Goal: Answer question/provide support: Share knowledge or assist other users

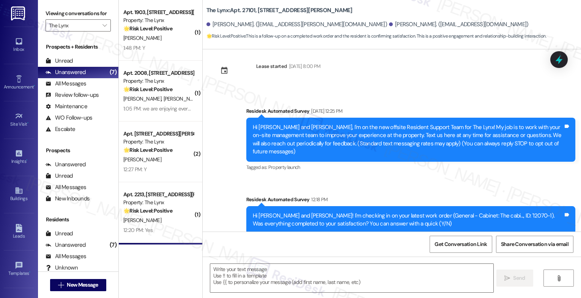
scroll to position [93, 0]
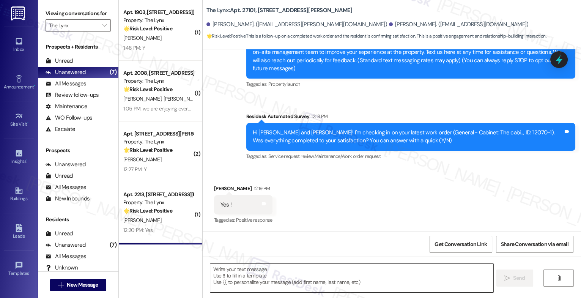
click at [259, 280] on textarea at bounding box center [351, 278] width 283 height 28
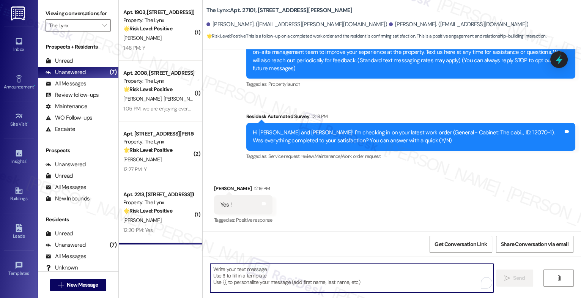
paste textarea "That's great to hear! Thank you for confirming the work order was completed to …"
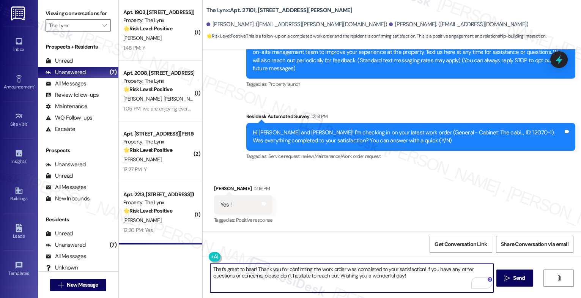
click at [225, 276] on textarea "That's great to hear! Thank you for confirming the work order was completed to …" at bounding box center [351, 278] width 283 height 28
paste textarea "Hey {{first_name}}, that's great news! Thank you for confirming that the work o…"
drag, startPoint x: 249, startPoint y: 269, endPoint x: 218, endPoint y: 268, distance: 31.9
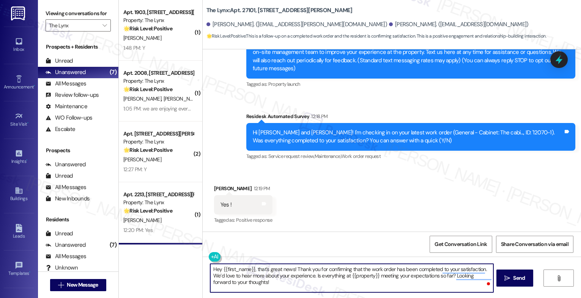
click at [218, 268] on textarea "Hey {{first_name}}, that's great news! Thank you for confirming that the work o…" at bounding box center [351, 278] width 283 height 28
click at [282, 281] on textarea "Hey Bethany, that's great news! Thank you for confirming that the work order ha…" at bounding box center [351, 278] width 283 height 28
type textarea "Hey Bethany, that's great news! Thank you for confirming that the work order ha…"
click at [514, 277] on span "Send" at bounding box center [519, 278] width 12 height 8
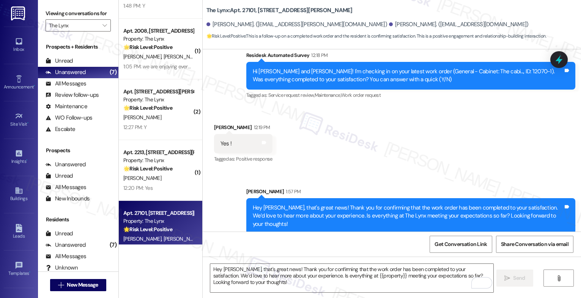
scroll to position [59, 0]
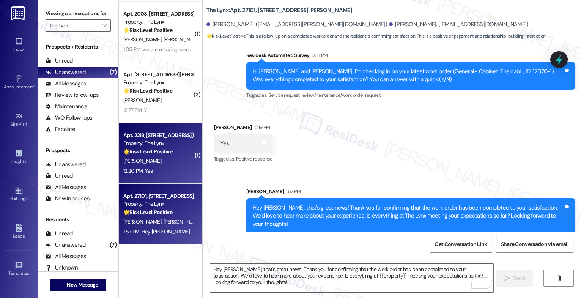
click at [149, 135] on div "Apt. 2213, 6000 Randolph Blvd" at bounding box center [158, 135] width 70 height 8
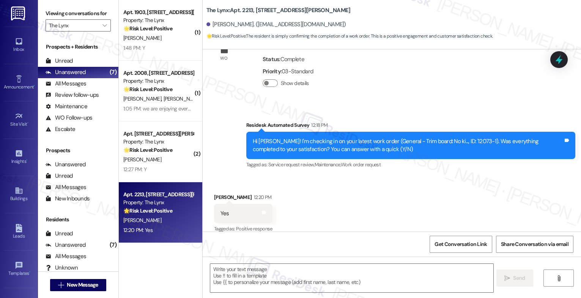
scroll to position [169, 0]
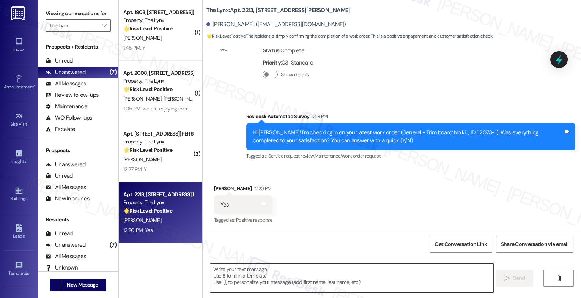
click at [228, 282] on textarea at bounding box center [351, 278] width 283 height 28
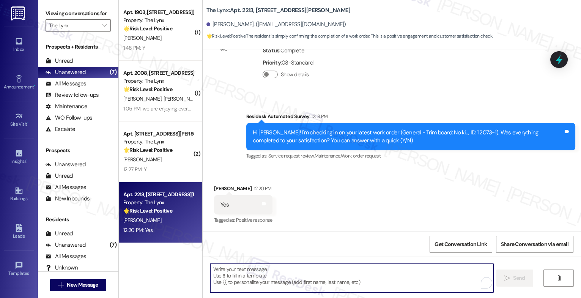
paste textarea "Hey {{first_name}}, that's great news! Thank you for confirming that the work o…"
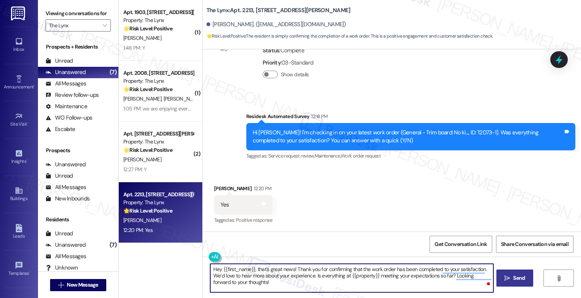
drag, startPoint x: 250, startPoint y: 269, endPoint x: 218, endPoint y: 268, distance: 32.3
click at [218, 268] on textarea "Hey {{first_name}}, that's great news! Thank you for confirming that the work o…" at bounding box center [351, 278] width 283 height 28
click at [275, 288] on textarea "Hey Tyler, that's great news! Thank you for confirming that the work order has …" at bounding box center [351, 278] width 283 height 28
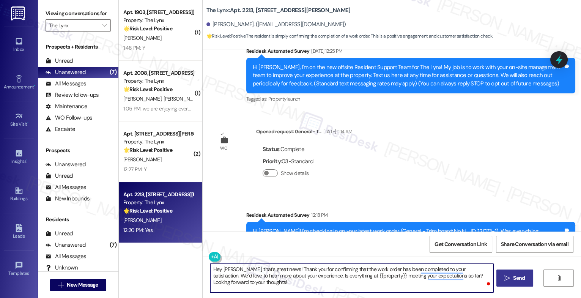
scroll to position [68, 0]
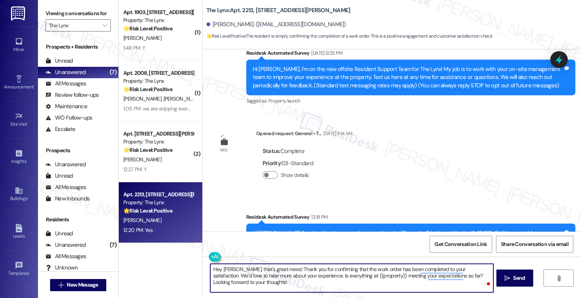
type textarea "Hey Tyler, that's great news! Thank you for confirming that the work order has …"
click at [508, 278] on icon "" at bounding box center [508, 278] width 6 height 6
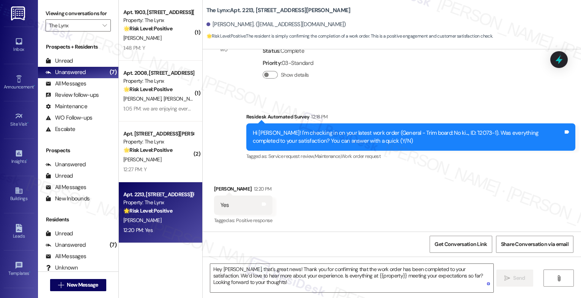
scroll to position [230, 0]
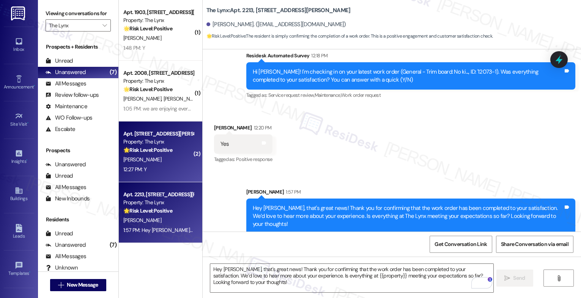
click at [129, 154] on div "Apt. 1305, 6000 Randolph Blvd Property: The Lynx 🌟 Risk Level: Positive The res…" at bounding box center [159, 142] width 72 height 26
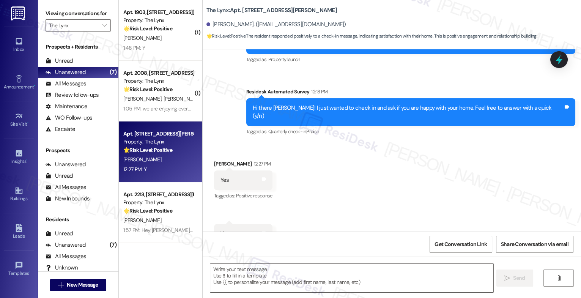
scroll to position [229, 0]
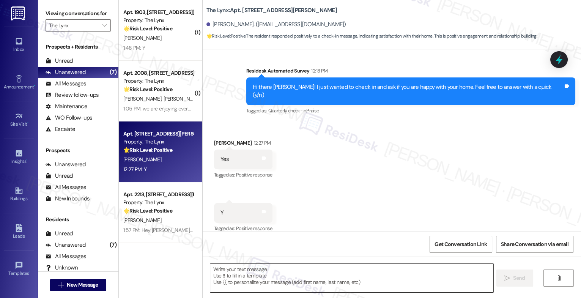
click at [241, 283] on textarea at bounding box center [351, 278] width 283 height 28
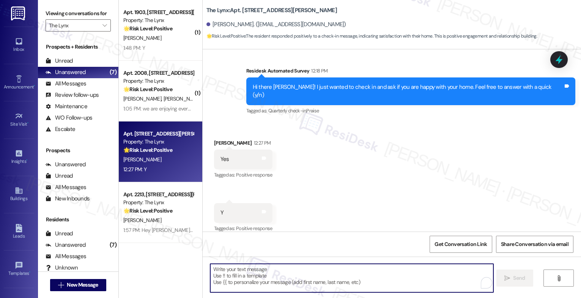
paste textarea "Hey {{first_name}}! We couldn’t be happier to know we’ve met your expectations.…"
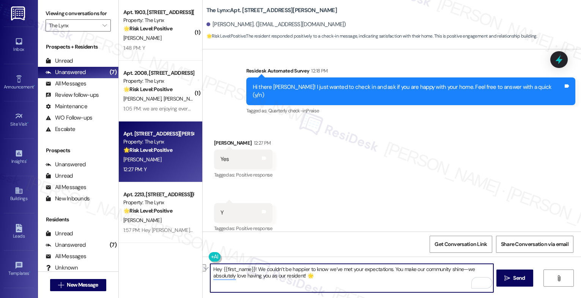
drag, startPoint x: 391, startPoint y: 269, endPoint x: 464, endPoint y: 268, distance: 72.9
click at [464, 268] on textarea "Hey {{first_name}}! We couldn’t be happier to know we’ve met your expectations.…" at bounding box center [351, 278] width 283 height 28
click at [349, 277] on textarea "Hey {{first_name}}! We couldn’t be happier to know we’ve met your expectations.…" at bounding box center [351, 278] width 283 height 28
paste textarea "Remember, we’re always just a message away if you ever need anything."
click at [402, 276] on textarea "Hey {{first_name}}! We couldn’t be happier to know we’ve met your expectations.…" at bounding box center [351, 278] width 283 height 28
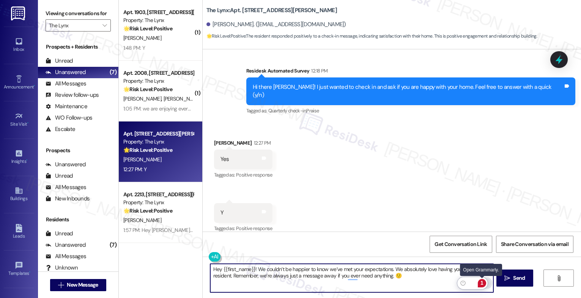
type textarea "Hey {{first_name}}! We couldn’t be happier to know we’ve met your expectations.…"
click at [484, 283] on div "1" at bounding box center [482, 283] width 8 height 8
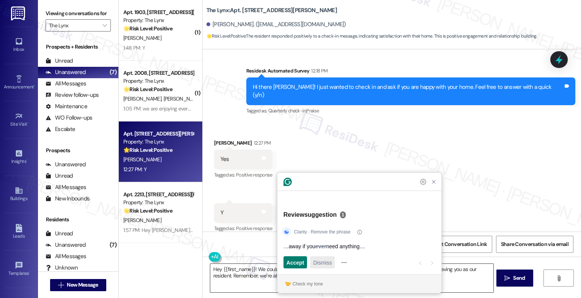
click at [322, 259] on span "Dismiss" at bounding box center [322, 263] width 19 height 8
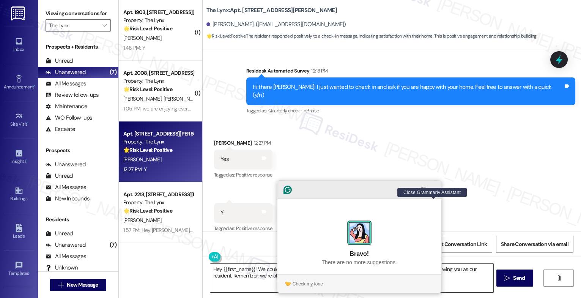
click at [434, 193] on icon "Close Grammarly Assistant" at bounding box center [434, 190] width 6 height 6
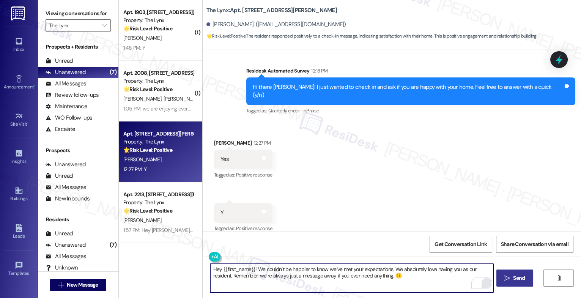
click at [506, 278] on icon "" at bounding box center [508, 278] width 6 height 6
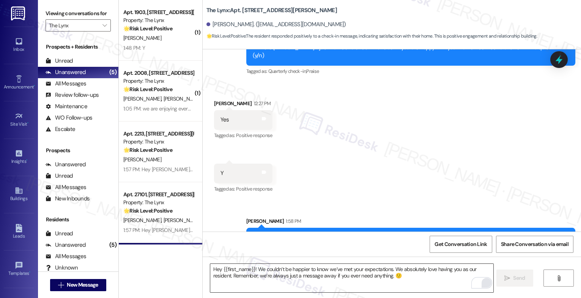
scroll to position [290, 0]
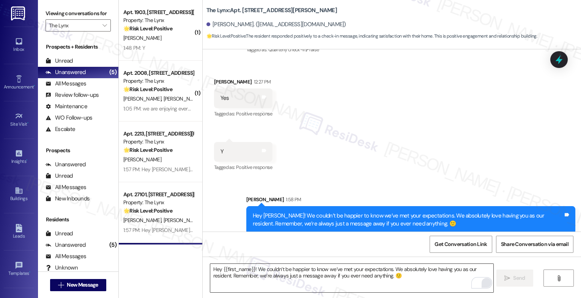
click at [254, 278] on textarea "Hey {{first_name}}! We couldn’t be happier to know we’ve met your expectations.…" at bounding box center [351, 278] width 283 height 28
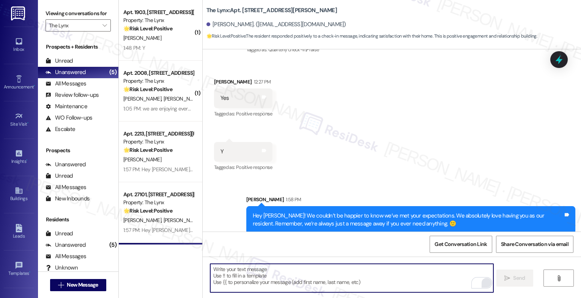
paste textarea "Oh, and by the way, would you mind sharing your feedback about what you love mo…"
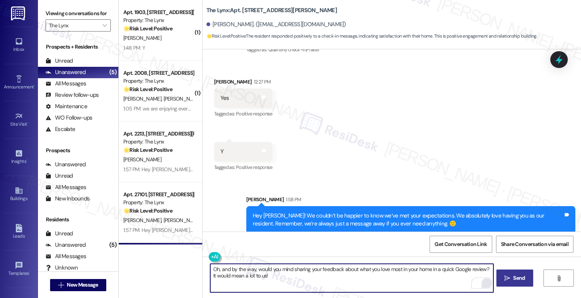
type textarea "Oh, and by the way, would you mind sharing your feedback about what you love mo…"
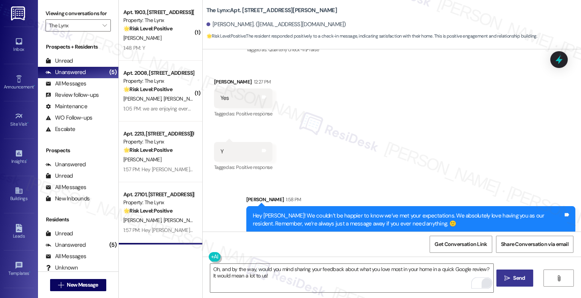
click at [511, 279] on span " Send" at bounding box center [515, 278] width 24 height 8
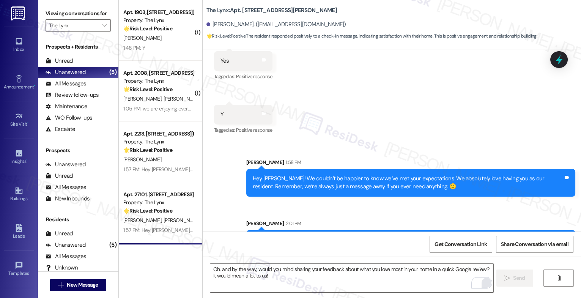
scroll to position [351, 0]
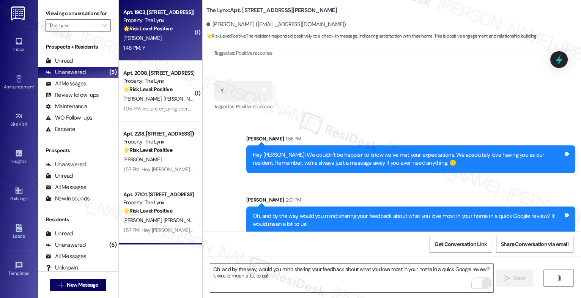
click at [161, 40] on div "W. Johanek" at bounding box center [159, 37] width 72 height 9
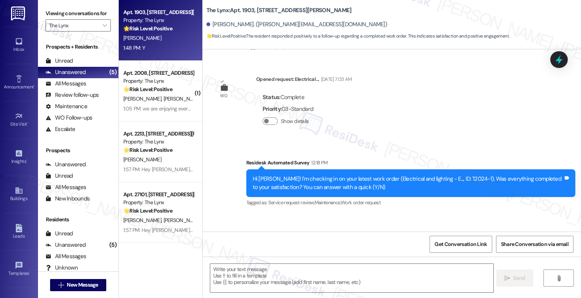
scroll to position [268, 0]
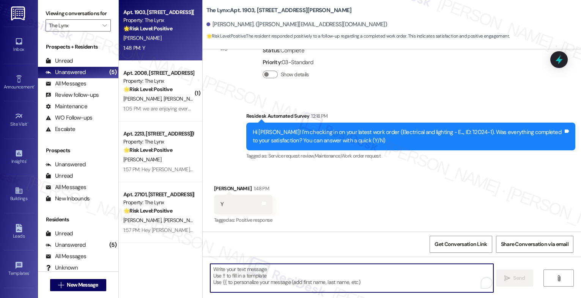
click at [249, 280] on textarea "To enrich screen reader interactions, please activate Accessibility in Grammarl…" at bounding box center [351, 278] width 283 height 28
paste textarea "Hey {{first_name}}, that's great news! Thank you for confirming that the work o…"
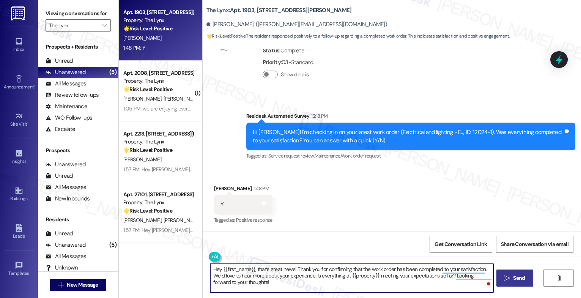
type textarea "Hey {{first_name}}, that's great news! Thank you for confirming that the work o…"
click at [512, 281] on span "Send" at bounding box center [519, 278] width 15 height 8
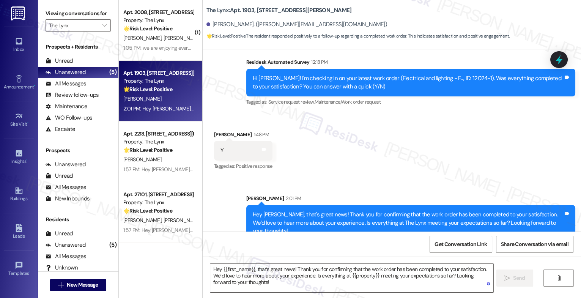
scroll to position [328, 0]
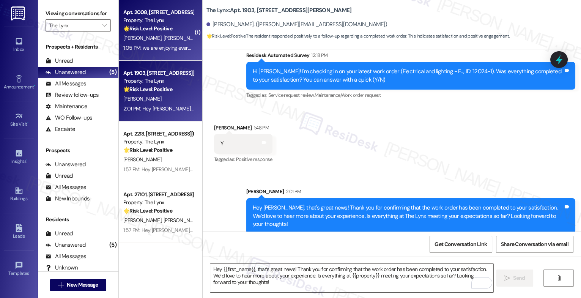
click at [176, 32] on div "🌟 Risk Level: Positive The resident expresses satisfaction and positive sentime…" at bounding box center [158, 29] width 70 height 8
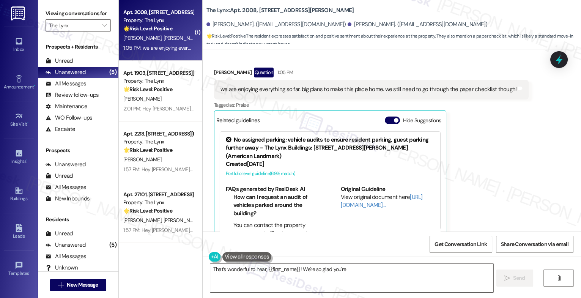
scroll to position [296, 0]
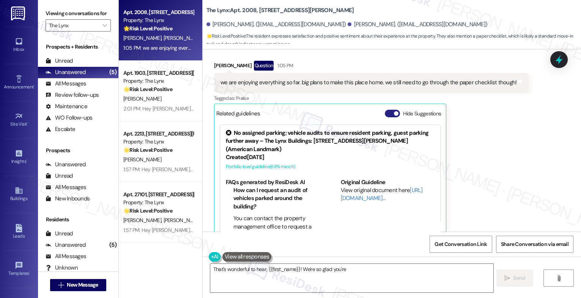
click at [388, 110] on button "Hide Suggestions" at bounding box center [392, 114] width 15 height 8
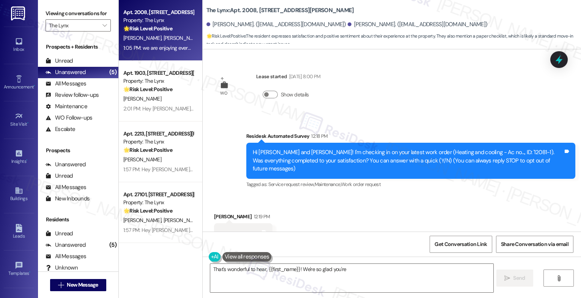
scroll to position [177, 0]
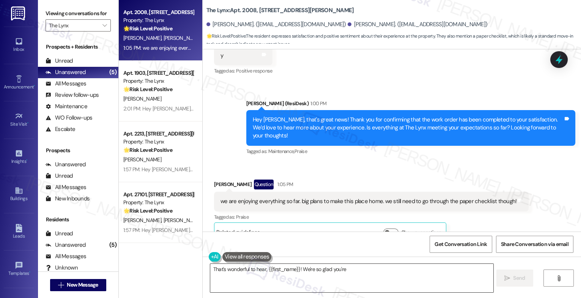
click at [378, 281] on textarea "That's wonderful to hear, {{first_name}}! We're so glad you're settling in and …" at bounding box center [351, 278] width 283 height 28
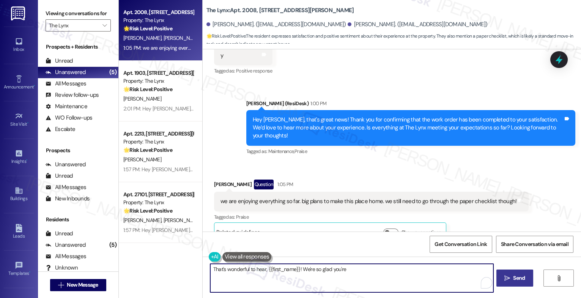
click at [508, 283] on button " Send" at bounding box center [515, 278] width 37 height 17
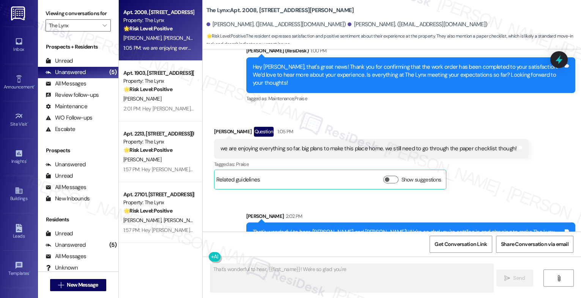
scroll to position [238, 0]
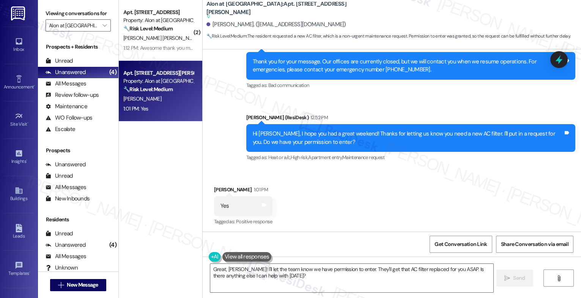
scroll to position [397, 0]
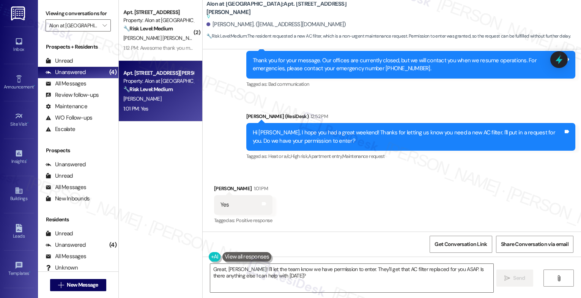
click at [317, 197] on div "Received via SMS [PERSON_NAME] 1:01 PM Yes Tags and notes Tagged as: Positive r…" at bounding box center [392, 199] width 379 height 64
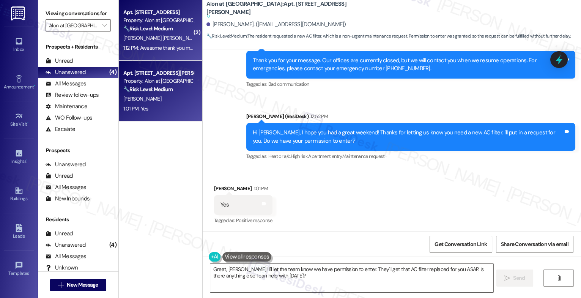
click at [142, 33] on div "[PERSON_NAME] [PERSON_NAME] [PERSON_NAME]" at bounding box center [159, 37] width 72 height 9
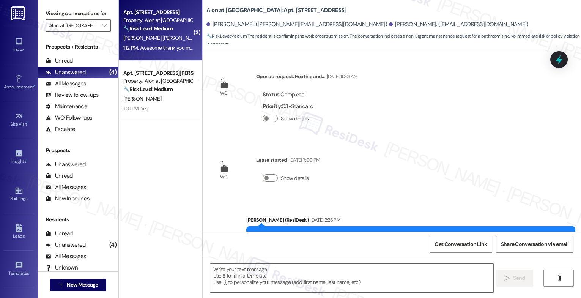
scroll to position [1431, 0]
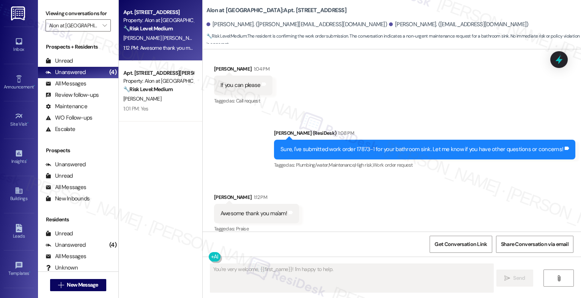
click at [264, 274] on textarea "Fetching suggested responses. Please feel free to read through the conversation…" at bounding box center [351, 278] width 283 height 28
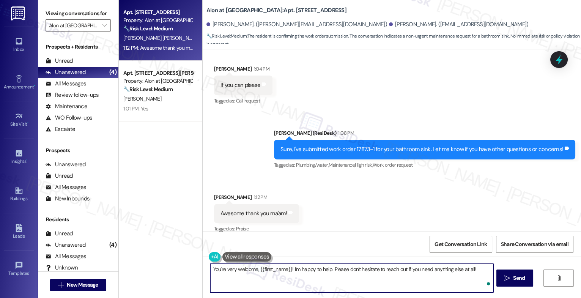
click at [264, 274] on textarea "You're very welcome, {{first_name}}! I'm happy to help. Please don't hesitate t…" at bounding box center [351, 278] width 283 height 28
click at [310, 275] on textarea "You're very welcome, {{first_name}}! I'm happy to help. Please don't hesitate t…" at bounding box center [351, 278] width 283 height 28
type textarea "You're very welcome, {{first_name}}! I'm happy to help. Please don't hesitate t…"
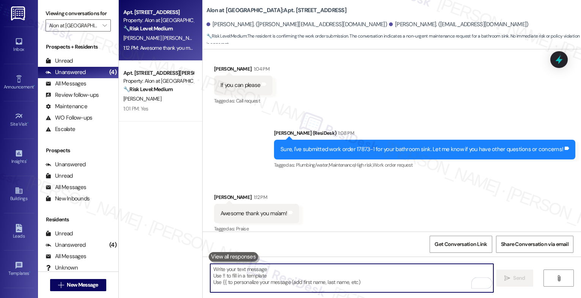
scroll to position [1492, 0]
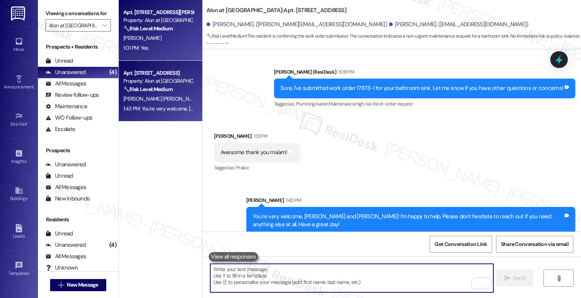
click at [147, 28] on strong "🔧 Risk Level: Medium" at bounding box center [147, 28] width 49 height 7
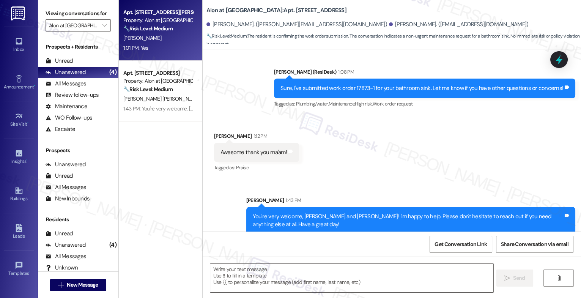
type textarea "Fetching suggested responses. Please feel free to read through the conversation…"
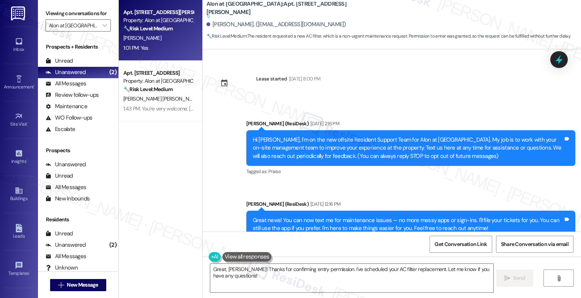
scroll to position [397, 0]
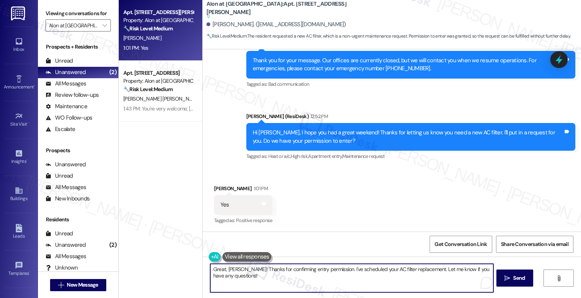
click at [243, 278] on textarea "Great, [PERSON_NAME]! Thanks for confirming entry permission. I've scheduled yo…" at bounding box center [351, 278] width 283 height 28
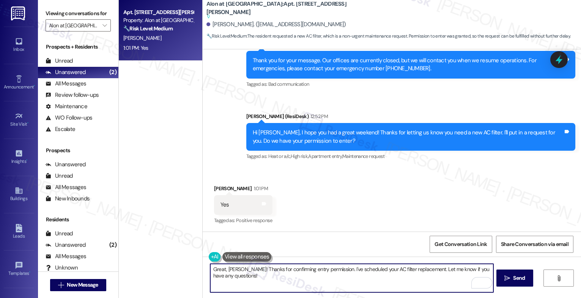
drag, startPoint x: 339, startPoint y: 270, endPoint x: 346, endPoint y: 282, distance: 15.0
click at [346, 282] on textarea "Great, [PERSON_NAME]! Thanks for confirming entry permission. I've scheduled yo…" at bounding box center [351, 278] width 283 height 28
type textarea "Great, [PERSON_NAME]! Thanks for confirming entry permission. I've submitted wo…"
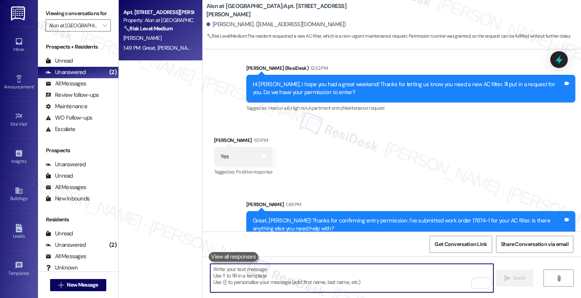
scroll to position [439, 0]
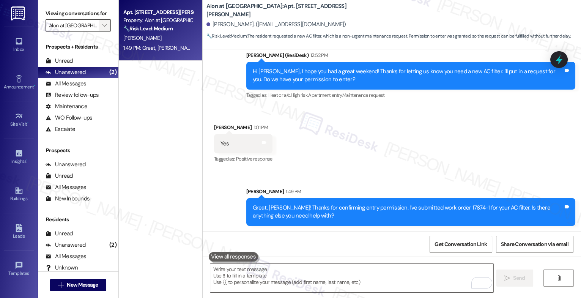
click at [103, 28] on icon "" at bounding box center [105, 25] width 4 height 6
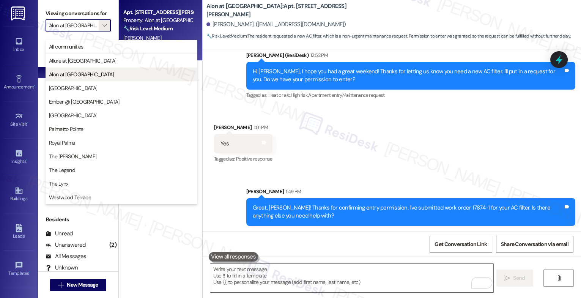
click at [87, 73] on span "Alon at [GEOGRAPHIC_DATA]" at bounding box center [81, 75] width 65 height 8
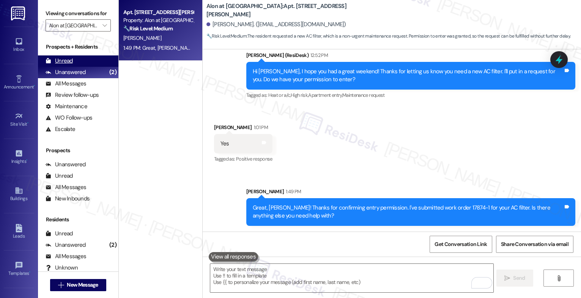
click at [88, 67] on div "Unread (0)" at bounding box center [78, 60] width 80 height 11
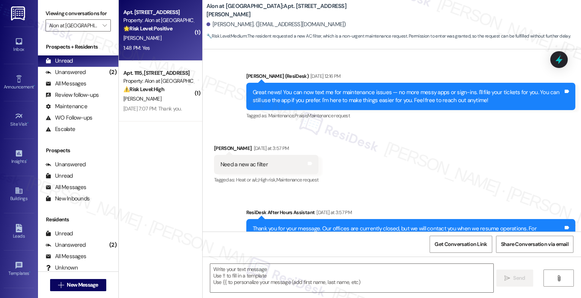
type textarea "Fetching suggested responses. Please feel free to read through the conversation…"
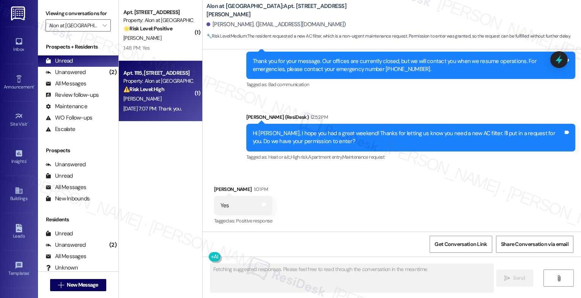
scroll to position [377, 0]
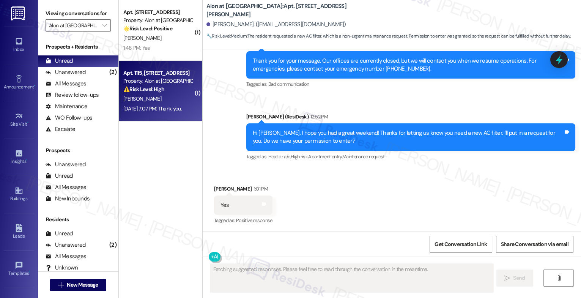
click at [159, 109] on div "[DATE] 7:07 PM: Thank you. [DATE] 7:07 PM: Thank you." at bounding box center [152, 108] width 58 height 7
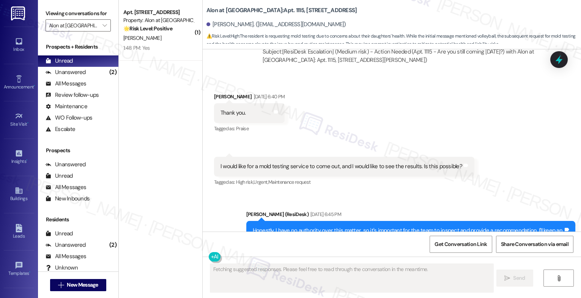
scroll to position [2358, 0]
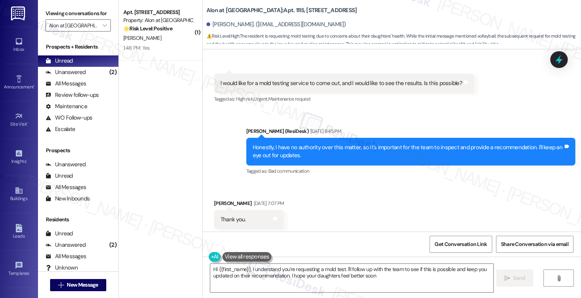
type textarea "Hi {{first_name}}, I understand you're requesting a mold test. I'll follow up w…"
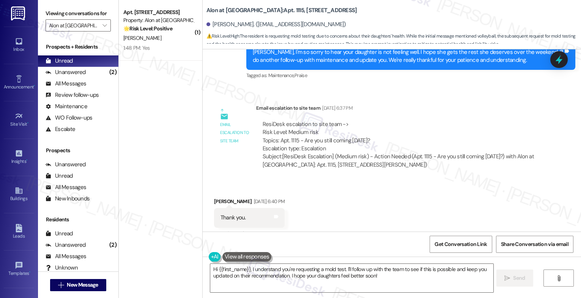
scroll to position [2140, 0]
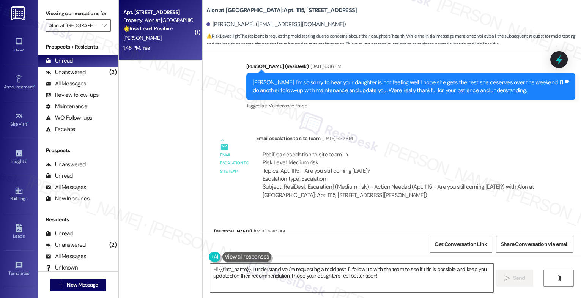
click at [156, 35] on div "[PERSON_NAME]" at bounding box center [159, 37] width 72 height 9
type textarea "Fetching suggested responses. Please feel free to read through the conversation…"
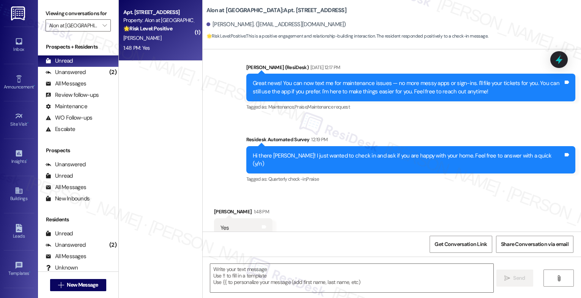
type textarea "Fetching suggested responses. Please feel free to read through the conversation…"
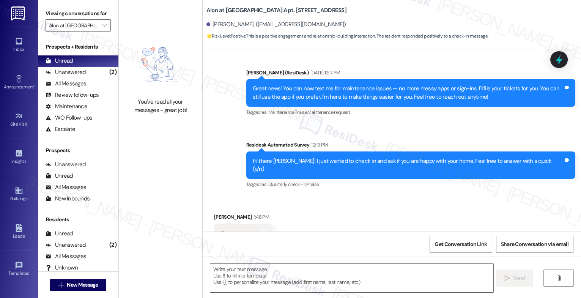
scroll to position [149, 0]
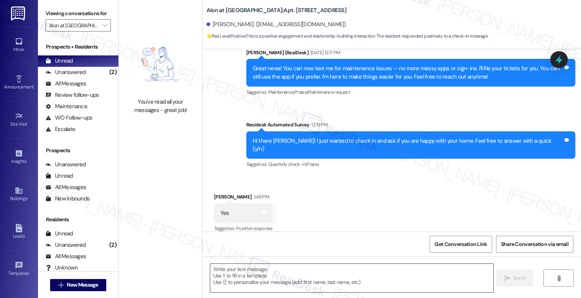
click at [258, 286] on textarea at bounding box center [351, 278] width 283 height 28
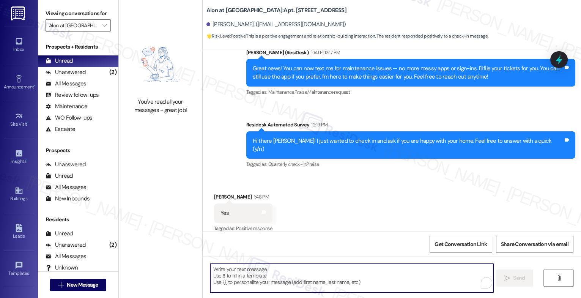
paste textarea "Hey {{first_name}}! We’re beyond excited to know we’ve lived up to your expecta…"
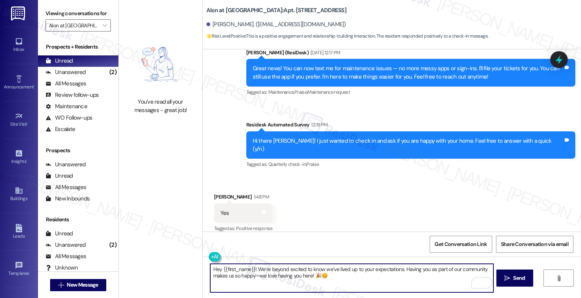
drag, startPoint x: 401, startPoint y: 270, endPoint x: 406, endPoint y: 282, distance: 13.3
click at [406, 282] on textarea "Hey {{first_name}}! We’re beyond excited to know we’ve lived up to your expecta…" at bounding box center [351, 278] width 283 height 28
type textarea "Hey {{first_name}}! We’re beyond excited to know we’ve lived up to your expecta…"
click at [252, 281] on textarea "Hey {{first_name}}! We’re beyond excited to know we’ve lived up to your expecta…" at bounding box center [351, 278] width 283 height 28
click at [518, 279] on span "Send" at bounding box center [519, 278] width 12 height 8
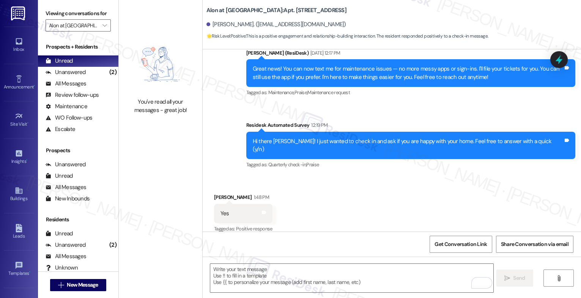
scroll to position [202, 0]
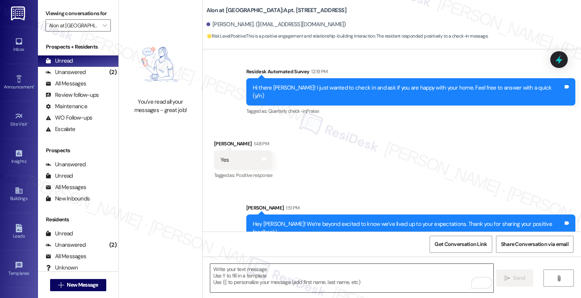
click at [230, 274] on textarea "To enrich screen reader interactions, please activate Accessibility in Grammarl…" at bounding box center [351, 278] width 283 height 28
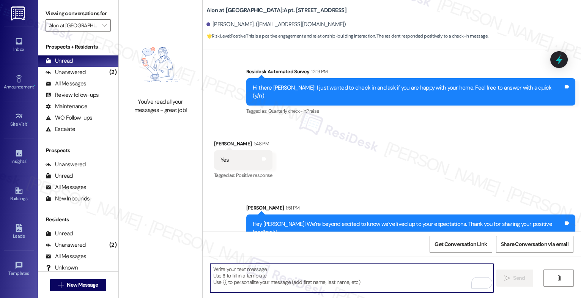
paste textarea "Remember, we’re always just a message away if you ever need anything."
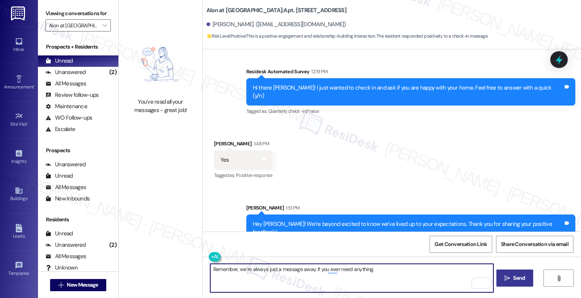
click at [385, 276] on textarea "Remember, we’re always just a message away if you ever need anything." at bounding box center [351, 278] width 283 height 28
click at [376, 271] on textarea "Remember, we’re always just a message away if you ever need anything." at bounding box center [351, 278] width 283 height 28
type textarea "Remember, we’re always just a message away if you ever need anything. 🙂"
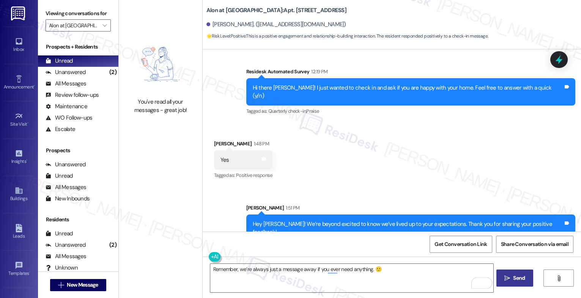
click at [514, 278] on span "Send" at bounding box center [519, 278] width 12 height 8
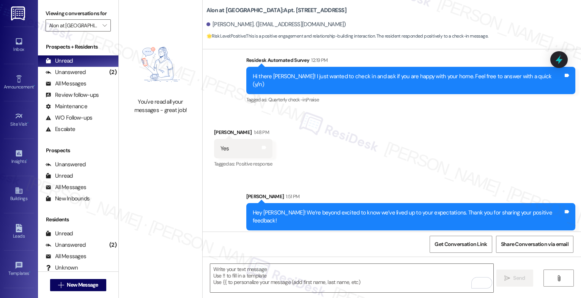
scroll to position [255, 0]
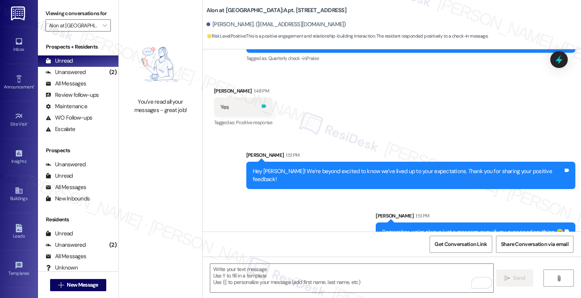
click at [261, 103] on icon at bounding box center [264, 106] width 6 height 6
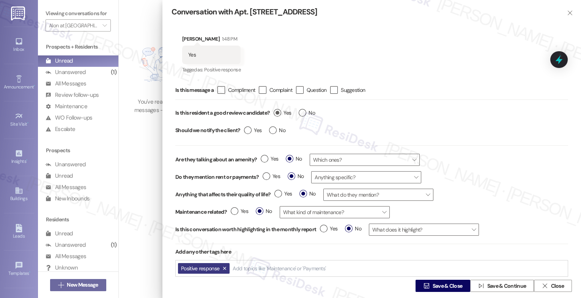
click at [281, 114] on label "Yes" at bounding box center [282, 113] width 17 height 8
click at [281, 114] on input "Yes" at bounding box center [282, 114] width 17 height 10
radio input "true"
click at [437, 284] on span "Save & Close" at bounding box center [448, 286] width 30 height 8
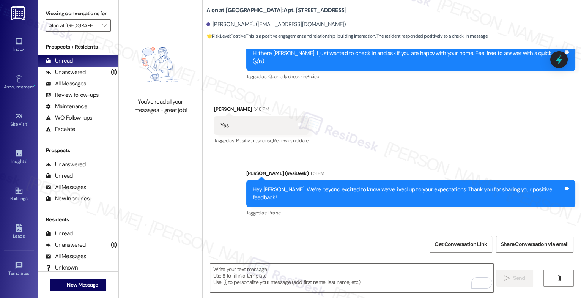
scroll to position [267, 0]
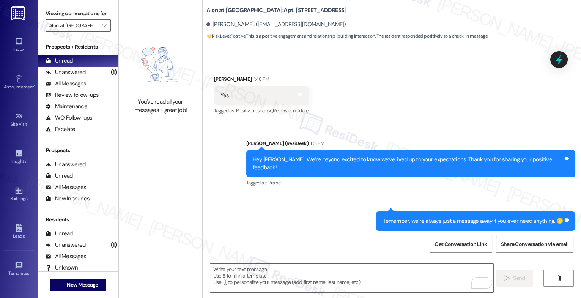
click at [296, 195] on div "Sent via SMS [PERSON_NAME] (ResiDesk) 1:51 PM Hey [PERSON_NAME]! We’re beyond e…" at bounding box center [392, 185] width 379 height 126
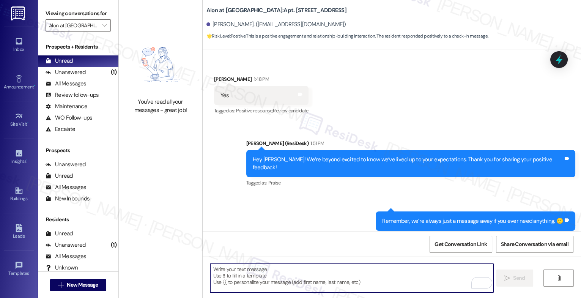
click at [245, 276] on textarea "To enrich screen reader interactions, please activate Accessibility in Grammarl…" at bounding box center [351, 278] width 283 height 28
paste textarea "Oh, and by the way, would you mind sharing your feedback about what you love mo…"
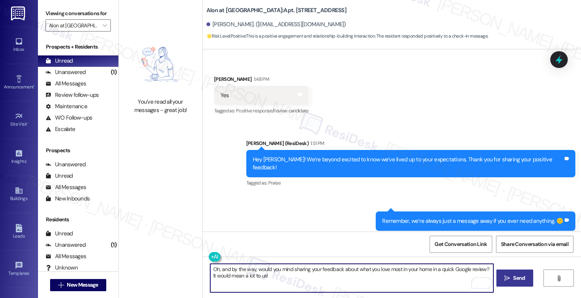
type textarea "Oh, and by the way, would you mind sharing your feedback about what you love mo…"
click at [510, 274] on span " Send" at bounding box center [515, 278] width 24 height 8
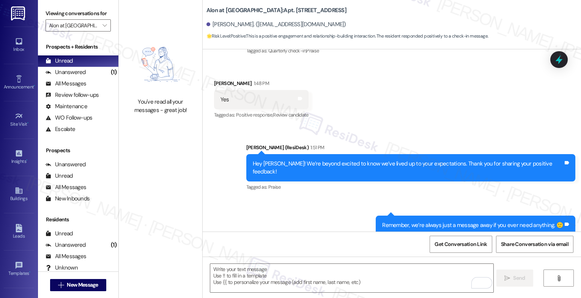
scroll to position [328, 0]
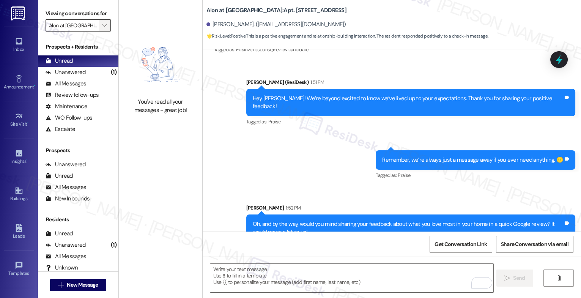
click at [104, 32] on button "" at bounding box center [105, 25] width 12 height 12
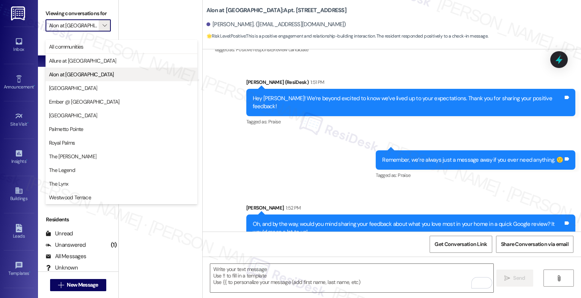
click at [96, 74] on span "Alon at [GEOGRAPHIC_DATA]" at bounding box center [121, 75] width 145 height 8
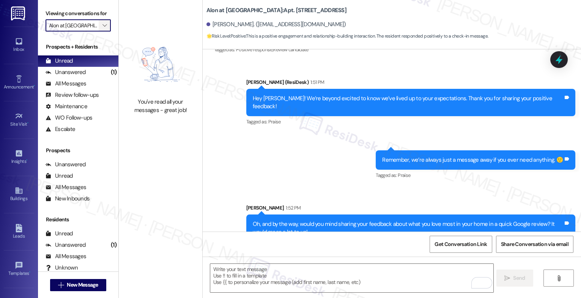
click at [99, 31] on button "" at bounding box center [105, 25] width 12 height 12
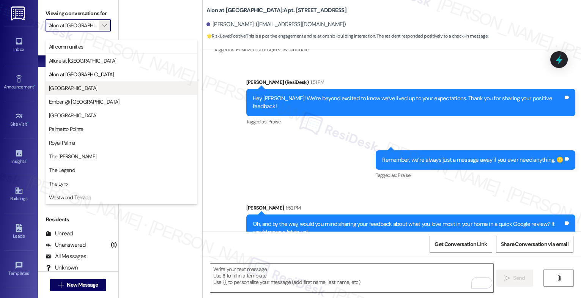
click at [72, 90] on span "[GEOGRAPHIC_DATA]" at bounding box center [73, 88] width 48 height 8
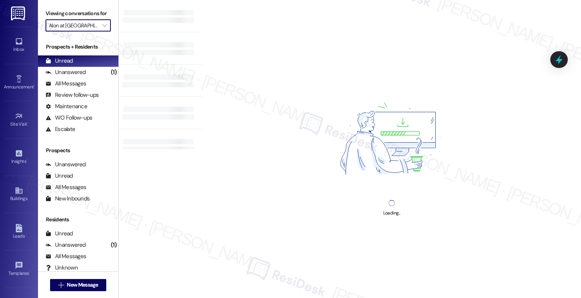
type input "[GEOGRAPHIC_DATA]"
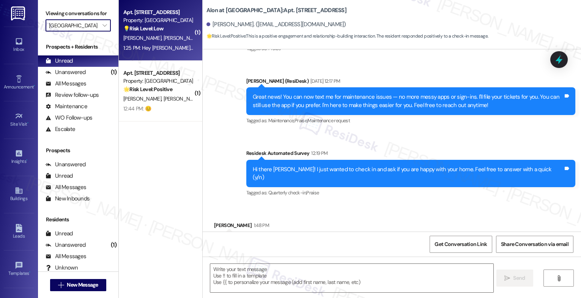
type textarea "Fetching suggested responses. Please feel free to read through the conversation…"
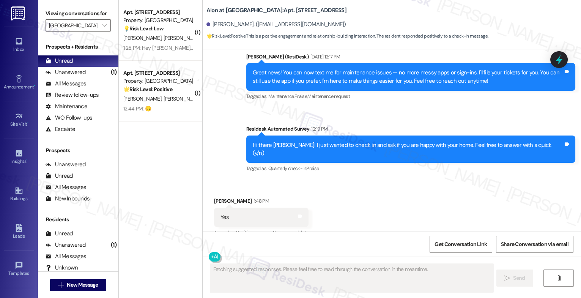
click at [171, 40] on div "[PERSON_NAME] [PERSON_NAME]" at bounding box center [159, 37] width 72 height 9
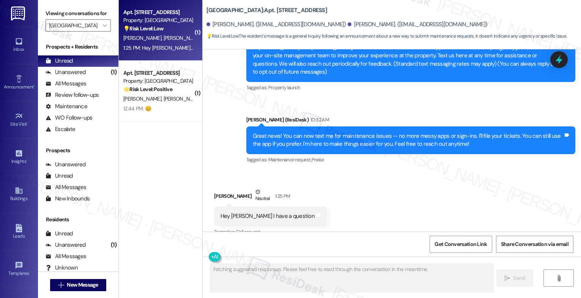
scroll to position [177, 0]
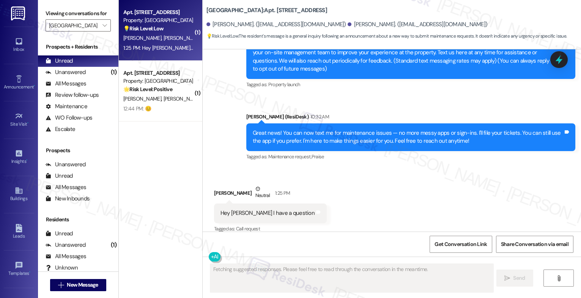
click at [326, 195] on div "Received via SMS [PERSON_NAME] Neutral 1:25 PM Hey [PERSON_NAME] have a questio…" at bounding box center [392, 204] width 379 height 72
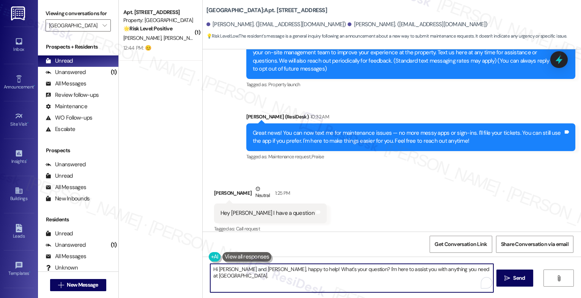
drag, startPoint x: 232, startPoint y: 271, endPoint x: 484, endPoint y: 276, distance: 252.2
click at [484, 276] on textarea "Hi [PERSON_NAME] and [PERSON_NAME], happy to help! What's your question? I'm he…" at bounding box center [351, 278] width 283 height 28
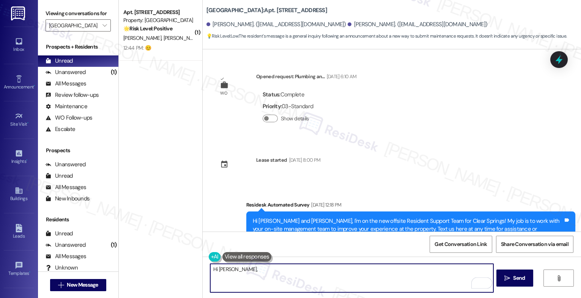
scroll to position [177, 0]
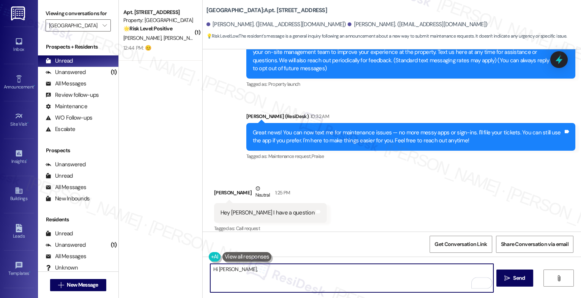
click at [260, 273] on textarea "Hi [PERSON_NAME]," at bounding box center [351, 278] width 283 height 28
click at [255, 272] on textarea "Hi [PERSON_NAME]," at bounding box center [351, 278] width 283 height 28
click at [238, 259] on button at bounding box center [247, 256] width 49 height 9
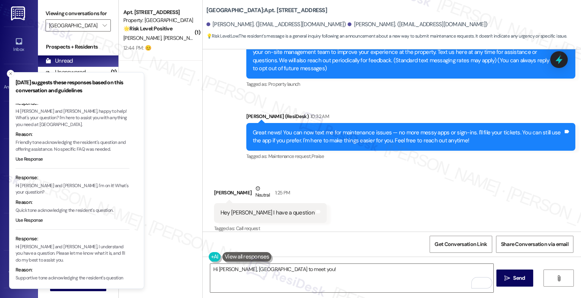
scroll to position [0, 0]
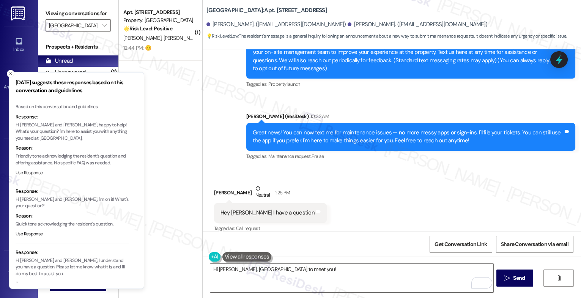
click at [29, 172] on button "Use Response" at bounding box center [29, 173] width 27 height 7
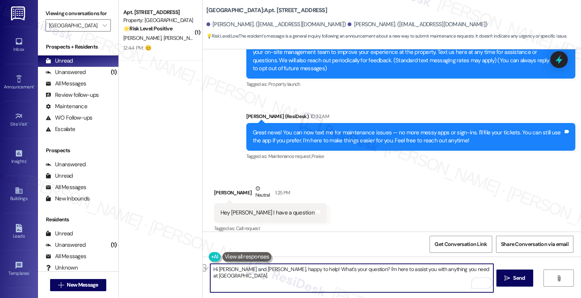
drag, startPoint x: 252, startPoint y: 269, endPoint x: 232, endPoint y: 268, distance: 20.9
click at [232, 268] on textarea "Hi [PERSON_NAME] and [PERSON_NAME], happy to help! What's your question? I'm he…" at bounding box center [351, 278] width 283 height 28
drag, startPoint x: 316, startPoint y: 270, endPoint x: 481, endPoint y: 271, distance: 165.6
click at [481, 271] on textarea "Hi [PERSON_NAME], happy to help! What's your question? I'm here to assist you w…" at bounding box center [351, 278] width 283 height 28
type textarea "Hi [PERSON_NAME], happy to help! What's your question?"
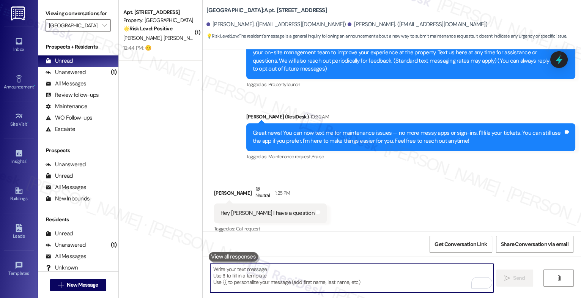
scroll to position [230, 0]
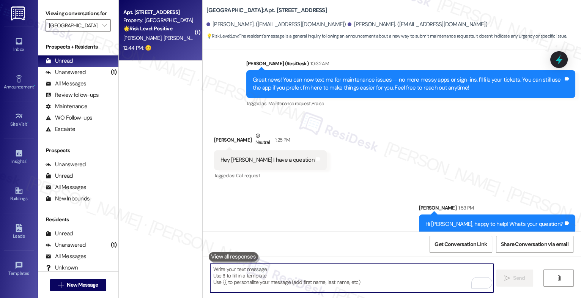
click at [139, 43] on div "12:44 PM: 😊 12:44 PM: 😊" at bounding box center [159, 47] width 72 height 9
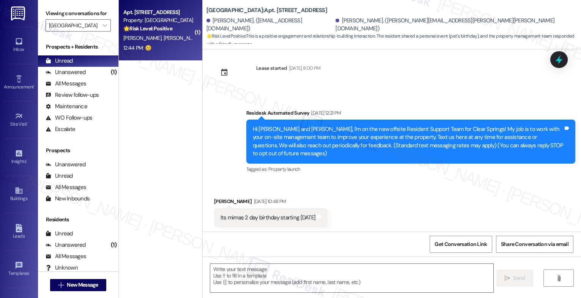
type textarea "Fetching suggested responses. Please feel free to read through the conversation…"
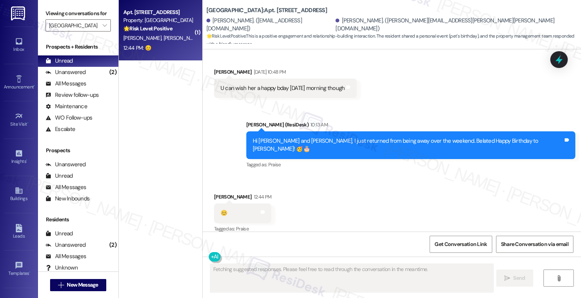
scroll to position [347, 0]
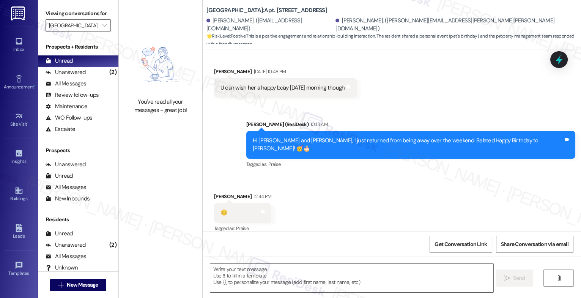
click at [314, 205] on div "Received via SMS [PERSON_NAME] 12:44 PM 😊 Tags and notes Tagged as: Praise Clic…" at bounding box center [392, 207] width 379 height 64
click at [240, 276] on textarea at bounding box center [351, 278] width 283 height 28
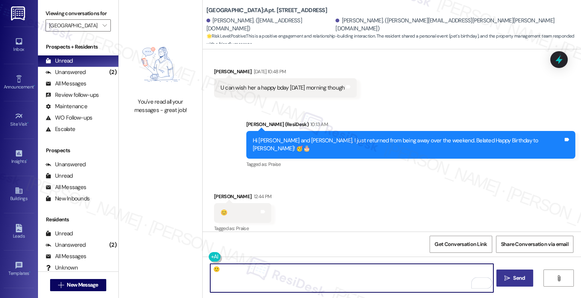
type textarea "🙂"
click at [520, 279] on span "Send" at bounding box center [519, 278] width 12 height 8
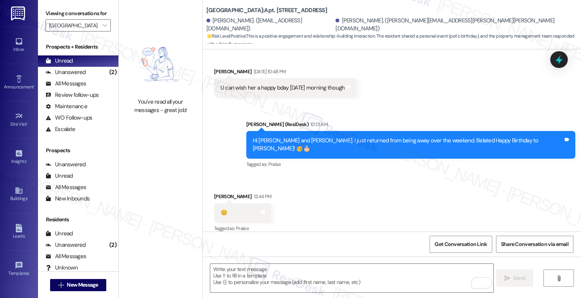
scroll to position [347, 0]
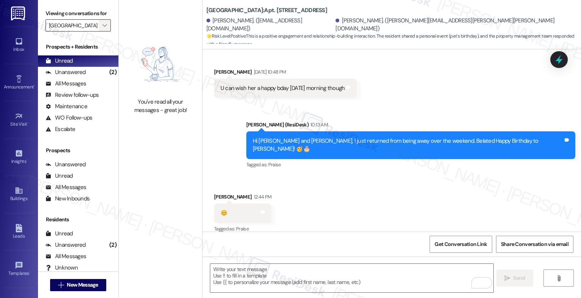
click at [103, 28] on icon "" at bounding box center [105, 25] width 4 height 6
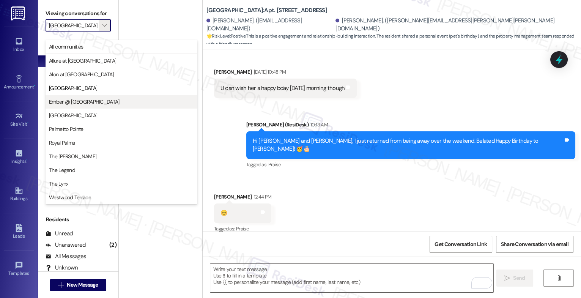
click at [79, 106] on button "Ember @ [GEOGRAPHIC_DATA]" at bounding box center [122, 102] width 152 height 14
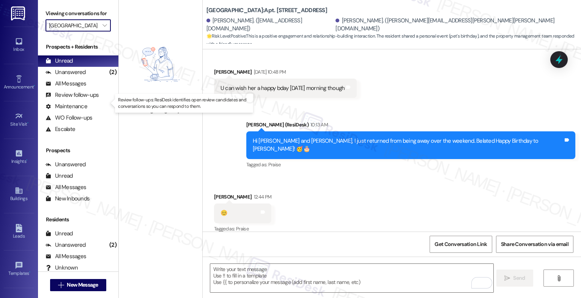
type input "Ember @ [GEOGRAPHIC_DATA]"
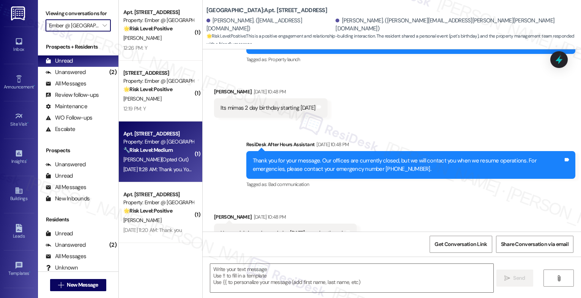
scroll to position [278, 0]
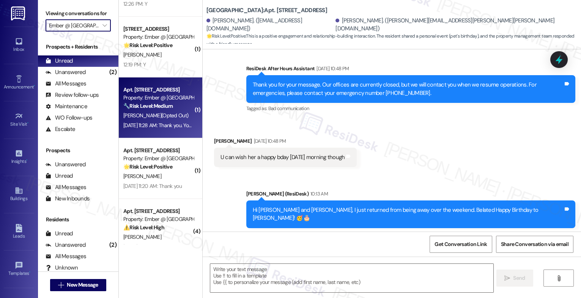
type textarea "Fetching suggested responses. Please feel free to read through the conversation…"
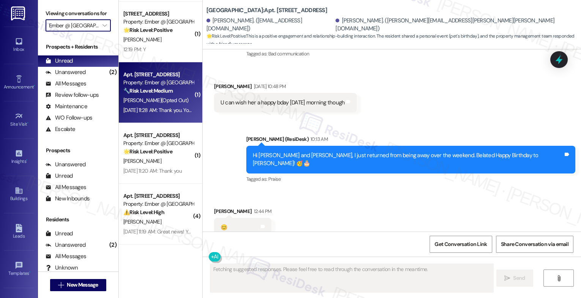
scroll to position [347, 0]
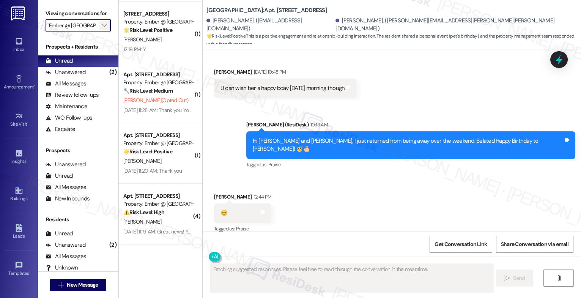
click at [103, 28] on icon "" at bounding box center [105, 25] width 4 height 6
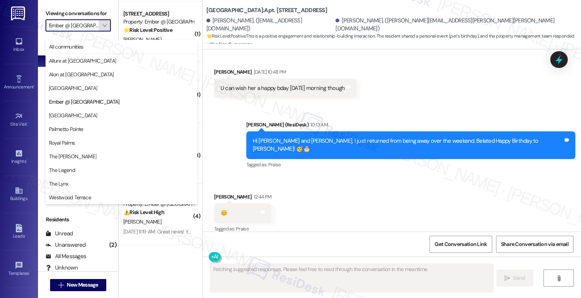
scroll to position [0, 6]
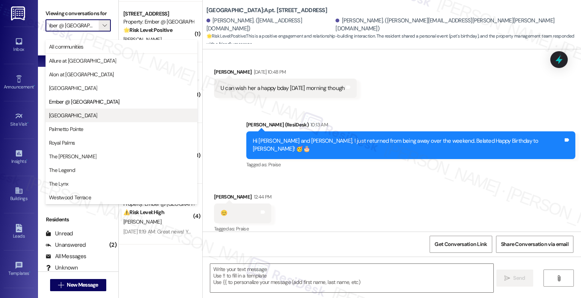
click at [76, 118] on span "[GEOGRAPHIC_DATA]" at bounding box center [121, 116] width 145 height 8
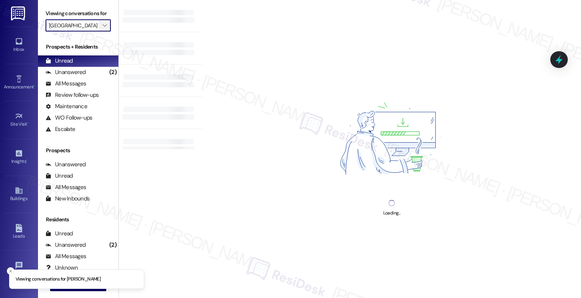
click at [103, 28] on icon "" at bounding box center [105, 25] width 4 height 6
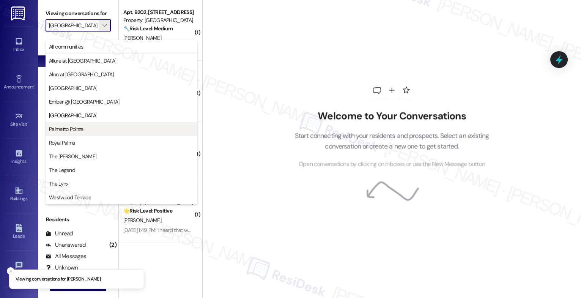
click at [81, 127] on span "Palmetto Pointe" at bounding box center [66, 129] width 35 height 8
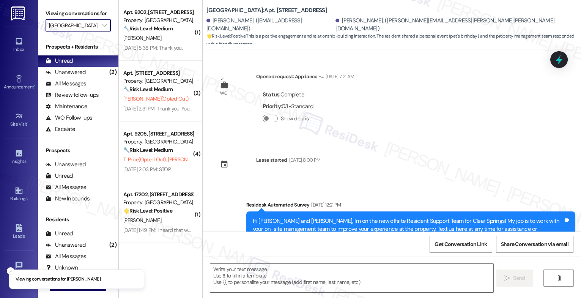
type input "Palmetto Pointe"
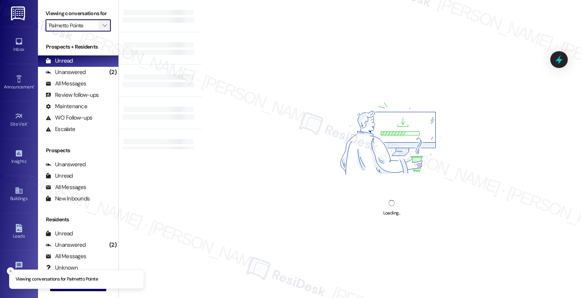
click at [103, 28] on icon "" at bounding box center [105, 25] width 4 height 6
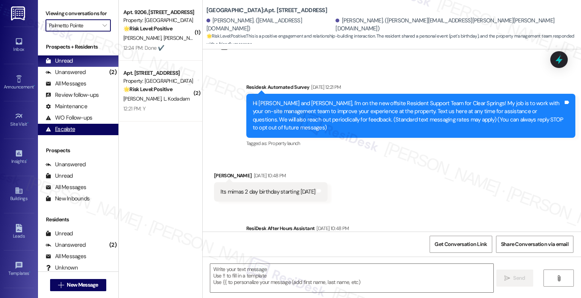
type textarea "Fetching suggested responses. Please feel free to read through the conversation…"
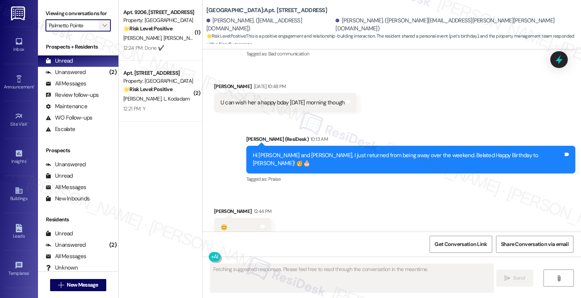
scroll to position [347, 0]
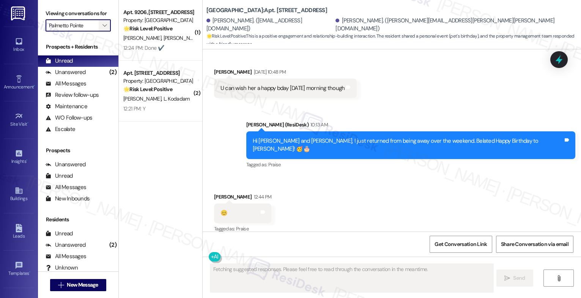
click at [103, 28] on icon "" at bounding box center [105, 25] width 4 height 6
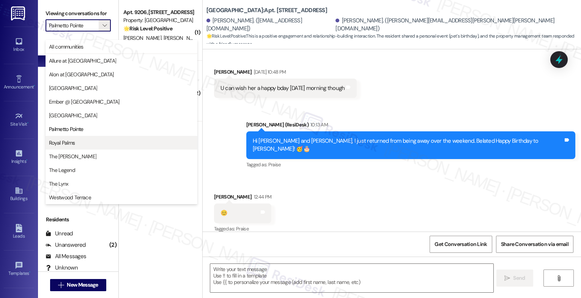
click at [89, 144] on span "Royal Palms" at bounding box center [121, 143] width 145 height 8
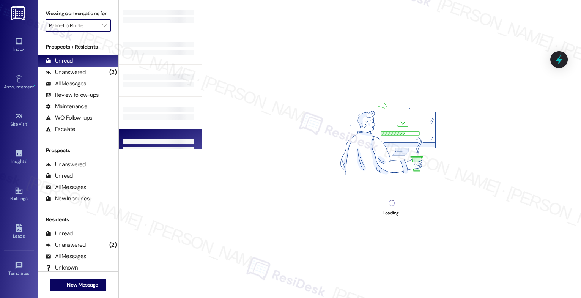
type input "Royal Palms"
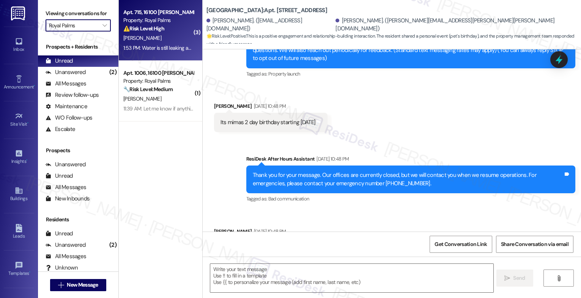
type textarea "Fetching suggested responses. Please feel free to read through the conversation…"
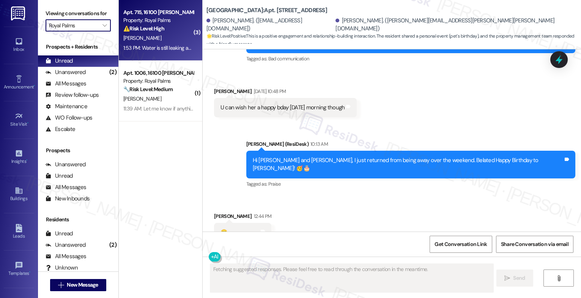
click at [153, 35] on div "[PERSON_NAME]" at bounding box center [159, 37] width 72 height 9
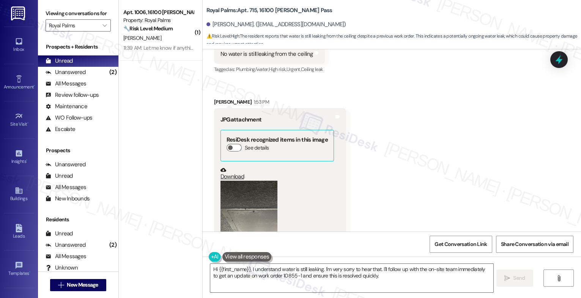
scroll to position [1238, 0]
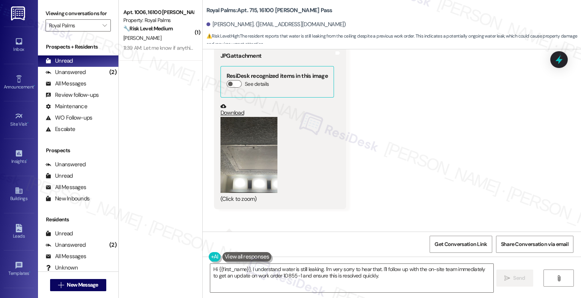
click at [246, 158] on button "Zoom image" at bounding box center [249, 155] width 57 height 76
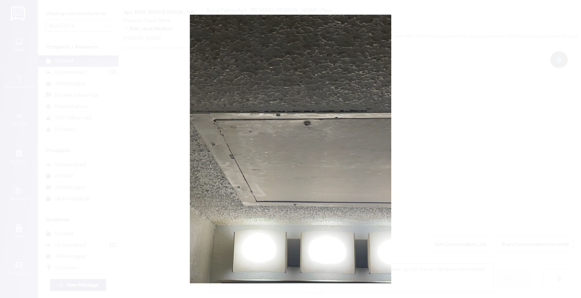
click at [311, 208] on button "Unzoom image" at bounding box center [290, 149] width 581 height 298
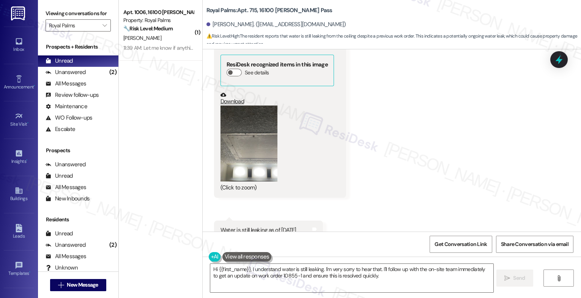
scroll to position [1250, 0]
click at [249, 121] on button "Zoom image" at bounding box center [249, 143] width 57 height 76
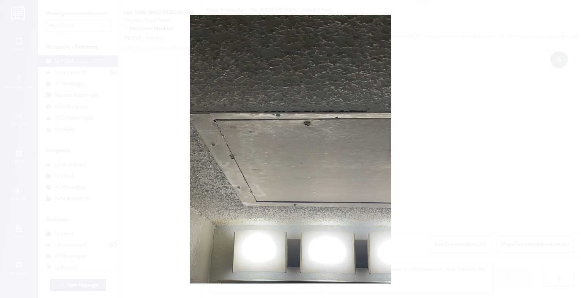
click at [330, 216] on button "Unzoom image" at bounding box center [290, 149] width 581 height 298
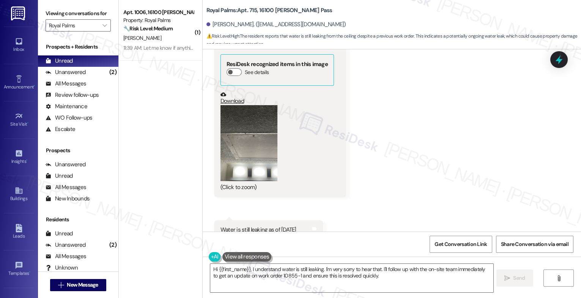
click at [253, 255] on button at bounding box center [247, 256] width 49 height 9
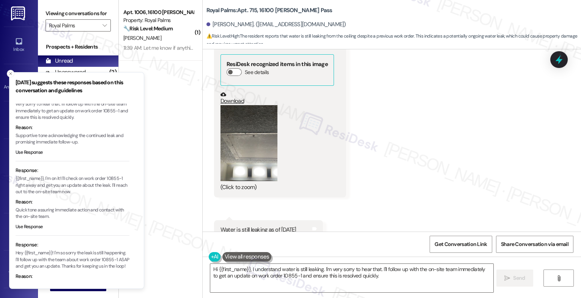
scroll to position [61, 0]
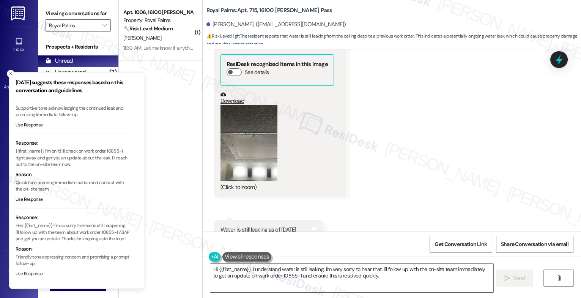
click at [33, 273] on button "Use Response" at bounding box center [29, 274] width 27 height 7
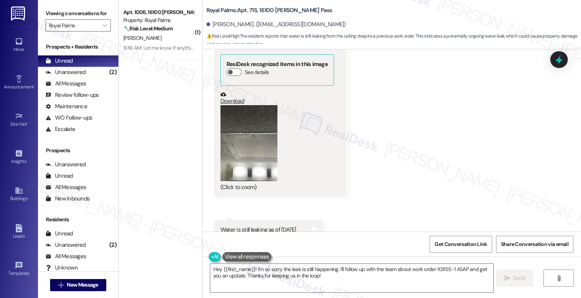
drag, startPoint x: 218, startPoint y: 269, endPoint x: 185, endPoint y: 268, distance: 33.0
click at [185, 268] on div "( 1 ) Apt. 1006, 16100 [PERSON_NAME] Pass Property: Royal Palms 🔧 Risk Level: M…" at bounding box center [350, 149] width 462 height 298
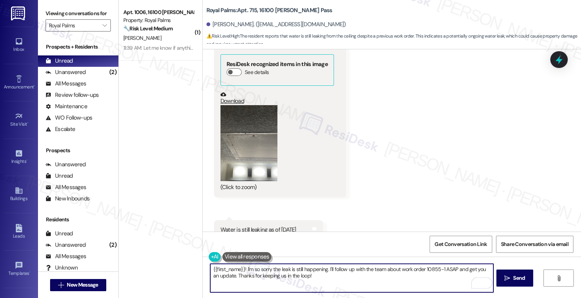
click at [329, 276] on textarea "{{first_name}}! I'm so sorry the leak is still happening. I'll follow up with t…" at bounding box center [351, 278] width 283 height 28
type textarea "{{first_name}}! I'm so sorry the leak is still happening. I'll follow up with t…"
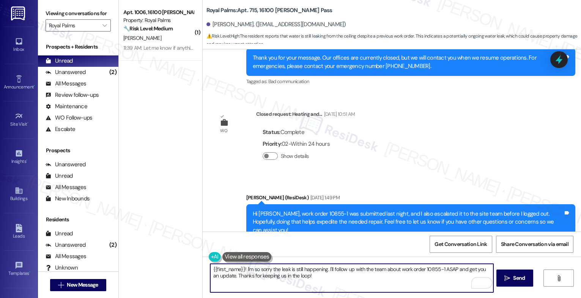
scroll to position [966, 0]
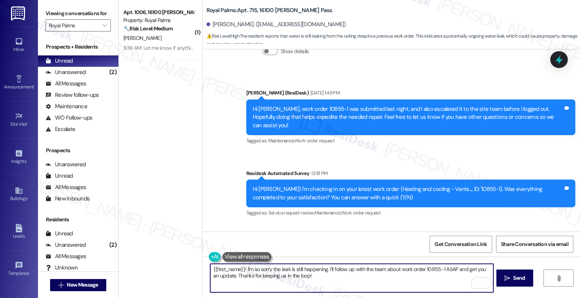
drag, startPoint x: 326, startPoint y: 271, endPoint x: 330, endPoint y: 280, distance: 9.7
click at [330, 280] on textarea "{{first_name}}! I'm so sorry the leak is still happening. I'll follow up with t…" at bounding box center [351, 278] width 283 height 28
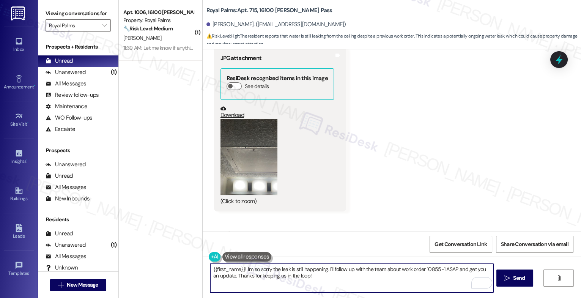
scroll to position [1250, 0]
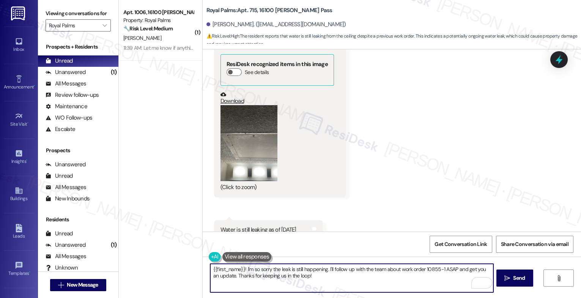
drag, startPoint x: 327, startPoint y: 267, endPoint x: 334, endPoint y: 279, distance: 14.0
click at [334, 279] on textarea "{{first_name}}! I'm so sorry the leak is still happening. I'll follow up with t…" at bounding box center [351, 278] width 283 height 28
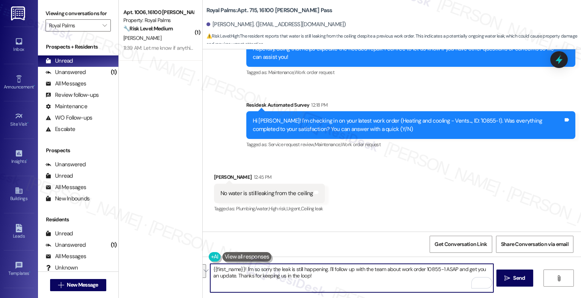
scroll to position [1221, 0]
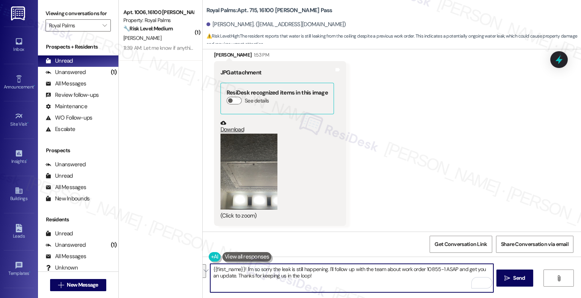
click at [324, 280] on textarea "{{first_name}}! I'm so sorry the leak is still happening. I'll follow up with t…" at bounding box center [351, 278] width 283 height 28
click at [338, 281] on textarea "{{first_name}}! I'm so sorry the leak is still happening. I'll follow up with t…" at bounding box center [351, 278] width 283 height 28
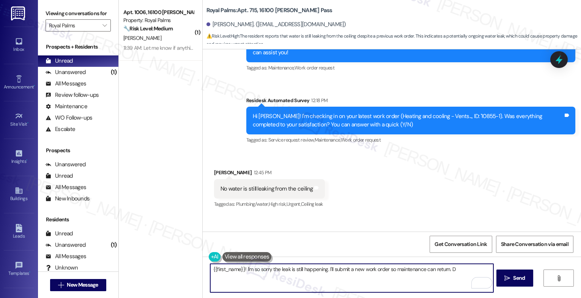
scroll to position [715, 0]
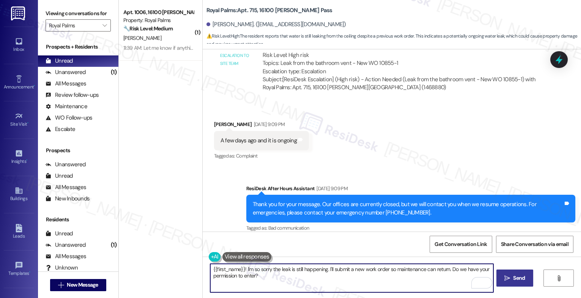
type textarea "{{first_name}}! I'm so sorry the leak is still happening. I'll submit a new wor…"
click at [514, 278] on span "Send" at bounding box center [519, 278] width 12 height 8
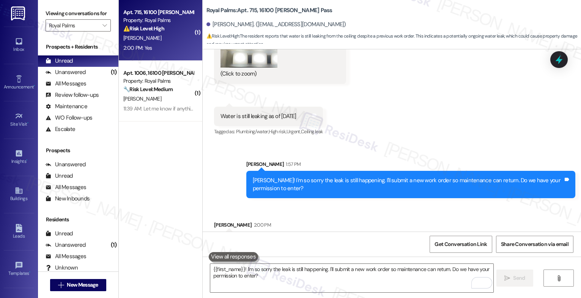
scroll to position [1364, 0]
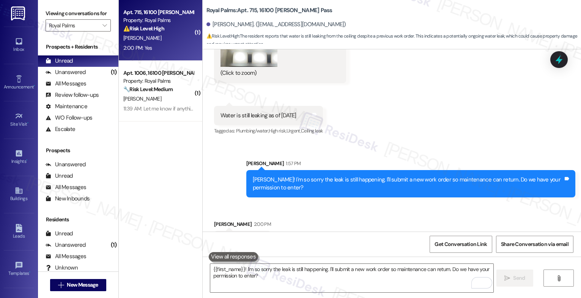
click at [305, 203] on div "Received via SMS Natalie Gifford 2:00 PM Yes Tags and notes" at bounding box center [392, 229] width 379 height 53
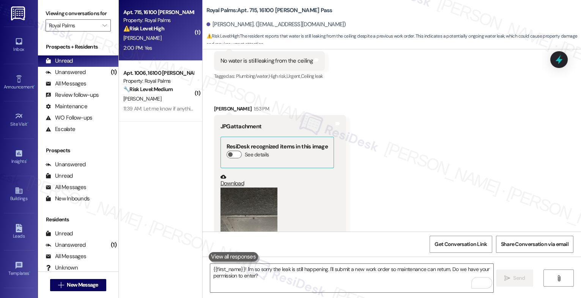
click at [250, 197] on button "Zoom image" at bounding box center [249, 226] width 57 height 76
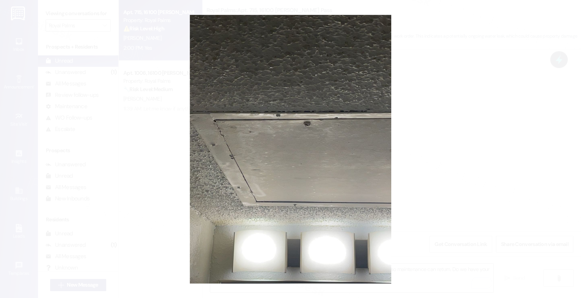
click at [325, 139] on button "Unzoom image" at bounding box center [290, 149] width 581 height 298
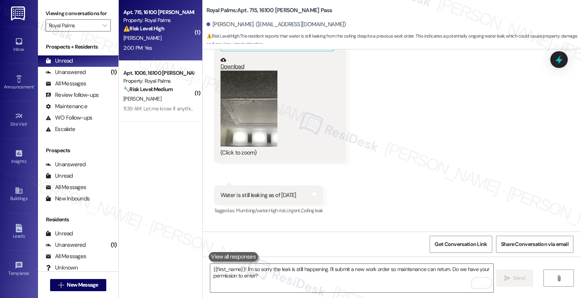
scroll to position [1364, 0]
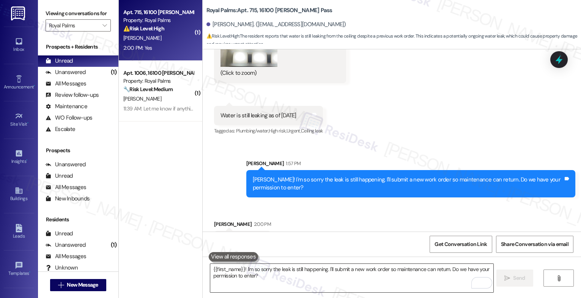
click at [259, 281] on textarea "{{first_name}}! I'm so sorry the leak is still happening. I'll submit a new wor…" at bounding box center [351, 278] width 283 height 28
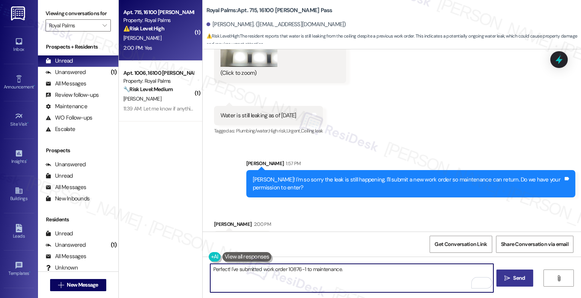
click at [355, 270] on textarea "Perfect! I've submitted work order 10876-1 to maintenance." at bounding box center [351, 278] width 283 height 28
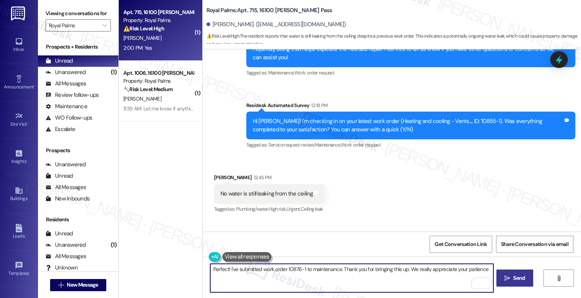
scroll to position [1356, 0]
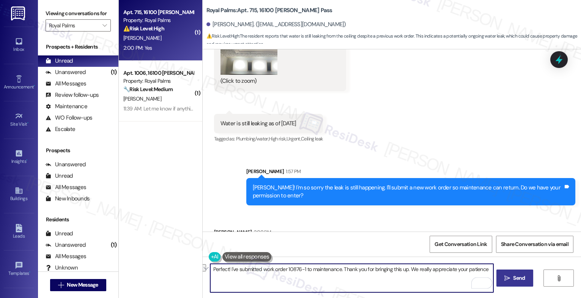
drag, startPoint x: 403, startPoint y: 271, endPoint x: 341, endPoint y: 270, distance: 61.9
click at [341, 270] on textarea "Perfect! I've submitted work order 10876-1 to maintenance. Thank you for bringi…" at bounding box center [351, 278] width 283 height 28
click at [429, 273] on textarea "Perfect! I've submitted work order 10876-1 to maintenance. We really appreciate…" at bounding box center [351, 278] width 283 height 28
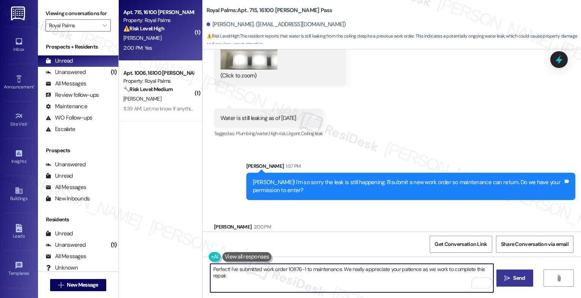
scroll to position [1364, 0]
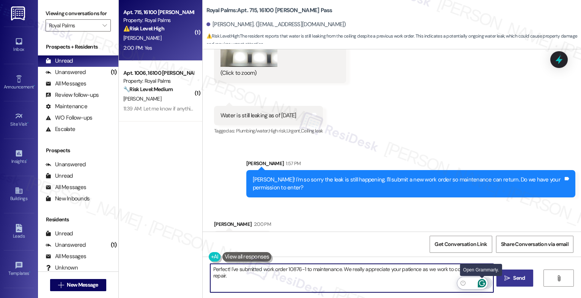
type textarea "Perfect! I've submitted work order 10876-1 to maintenance. We really appreciate…"
click at [484, 284] on icon "Open Grammarly. 0 Suggestions." at bounding box center [482, 283] width 6 height 6
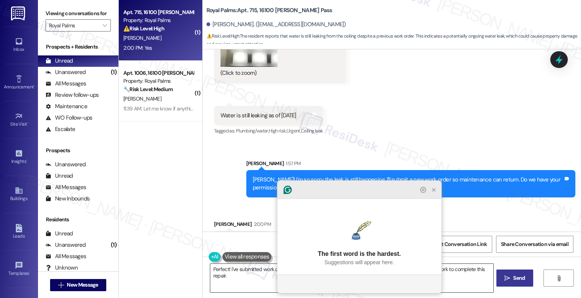
click at [435, 191] on icon "Close Grammarly Assistant" at bounding box center [433, 189] width 3 height 3
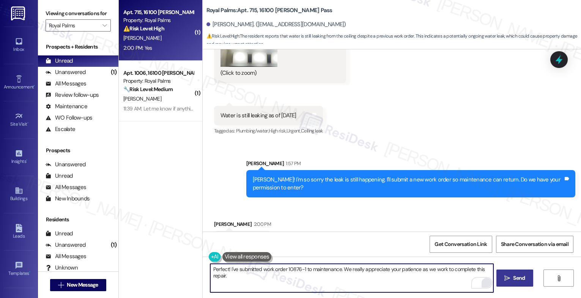
click at [509, 271] on button " Send" at bounding box center [515, 278] width 37 height 17
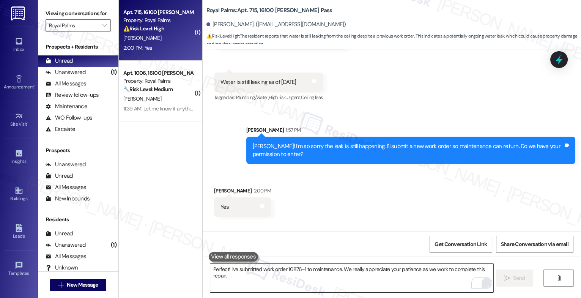
scroll to position [1417, 0]
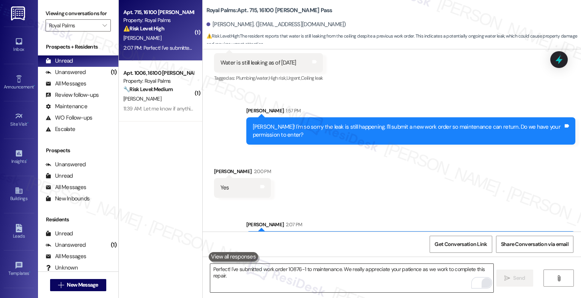
drag, startPoint x: 310, startPoint y: 217, endPoint x: 355, endPoint y: 215, distance: 44.8
click at [355, 237] on div "Perfect! I've submitted work order 10876-1 to maintenance. We really appreciate…" at bounding box center [408, 245] width 311 height 16
copy div "work order 10876-1"
click at [338, 166] on div "Received via SMS Natalie Gifford 2:00 PM Yes Tags and notes" at bounding box center [392, 176] width 379 height 53
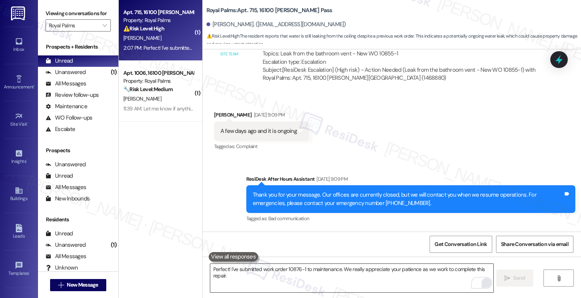
scroll to position [698, 0]
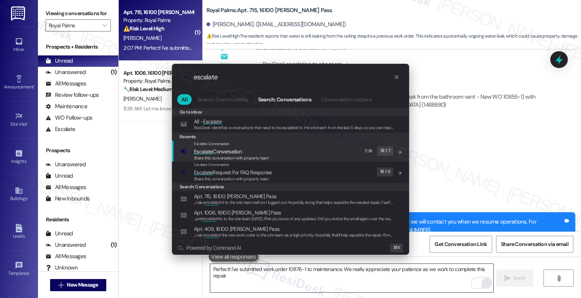
type input "escalate"
click at [238, 150] on span "Escalate Conversation" at bounding box center [218, 151] width 48 height 7
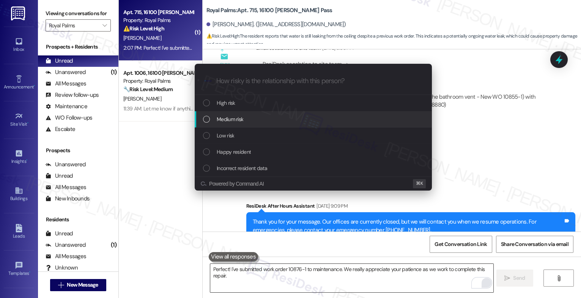
click at [237, 118] on span "Medium risk" at bounding box center [230, 119] width 27 height 8
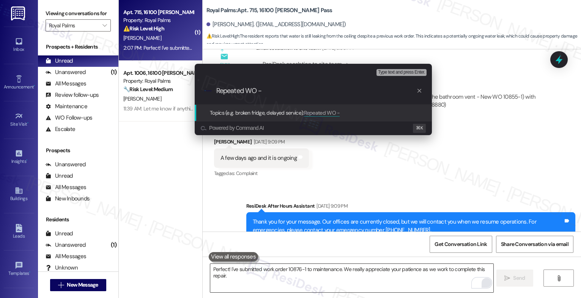
paste input "work order 10876-1"
drag, startPoint x: 294, startPoint y: 90, endPoint x: 265, endPoint y: 90, distance: 29.2
click at [265, 90] on input "Repeated WO - work order 10876-1" at bounding box center [316, 91] width 200 height 8
type input "Repeated WO - Request 10876-1"
click at [323, 91] on input "Repeated WO - Request 10876-1" at bounding box center [316, 91] width 200 height 8
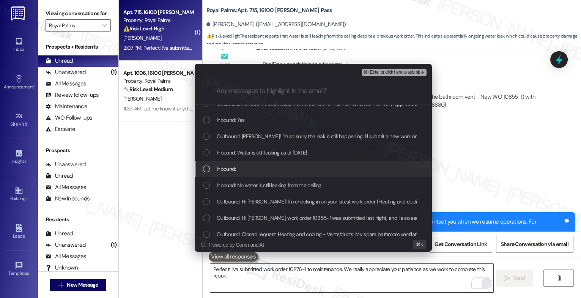
scroll to position [9, 0]
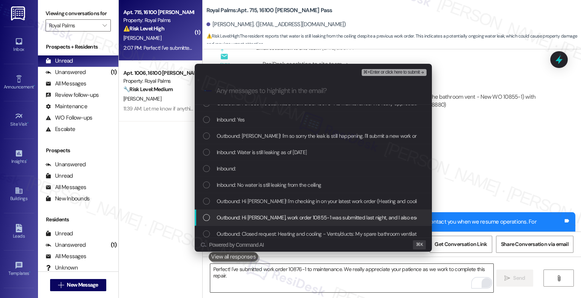
drag, startPoint x: 274, startPoint y: 218, endPoint x: 271, endPoint y: 203, distance: 15.0
click at [274, 217] on span "Outbound: Hi Natalie, work order 10855-1 was submitted last night, and I also e…" at bounding box center [521, 217] width 609 height 8
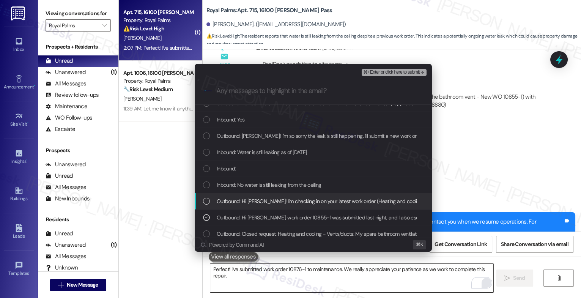
drag, startPoint x: 271, startPoint y: 202, endPoint x: 267, endPoint y: 186, distance: 16.8
click at [270, 195] on div "Outbound: Hi Natalie! I'm checking in on your latest work order (Heating and co…" at bounding box center [313, 201] width 237 height 16
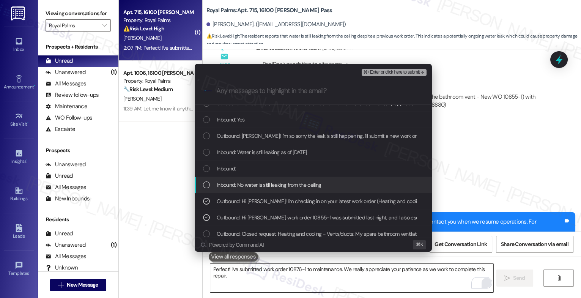
drag, startPoint x: 267, startPoint y: 186, endPoint x: 267, endPoint y: 181, distance: 4.2
click at [267, 185] on span "Inbound: No water is still leaking from the ceiling" at bounding box center [269, 185] width 104 height 8
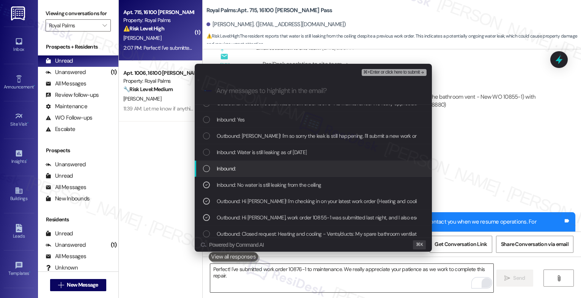
drag, startPoint x: 268, startPoint y: 174, endPoint x: 269, endPoint y: 161, distance: 13.4
click at [268, 172] on div "Inbound:" at bounding box center [313, 169] width 237 height 16
drag, startPoint x: 269, startPoint y: 161, endPoint x: 271, endPoint y: 155, distance: 6.1
click at [269, 161] on div "Inbound:" at bounding box center [313, 169] width 237 height 16
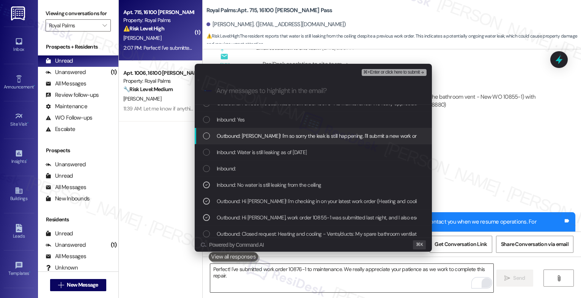
click at [276, 137] on span "Outbound: Natalie! I'm so sorry the leak is still happening. I'll submit a new …" at bounding box center [393, 136] width 353 height 8
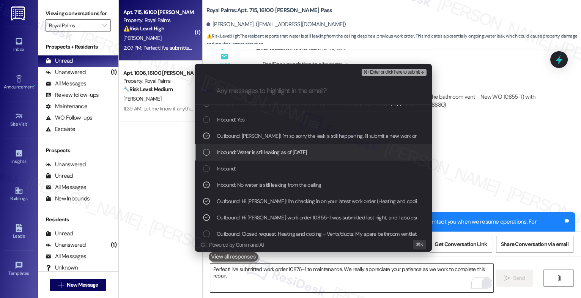
click at [271, 155] on span "Inbound: Water is still leaking as of yesterday" at bounding box center [262, 152] width 90 height 8
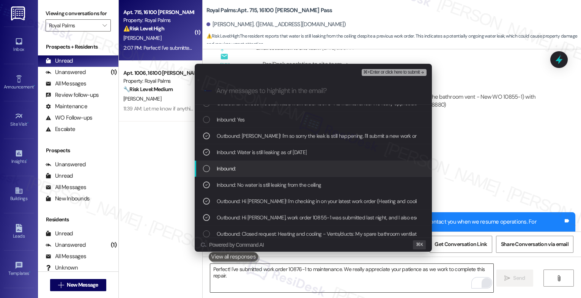
click at [254, 169] on div "Inbound:" at bounding box center [314, 168] width 222 height 8
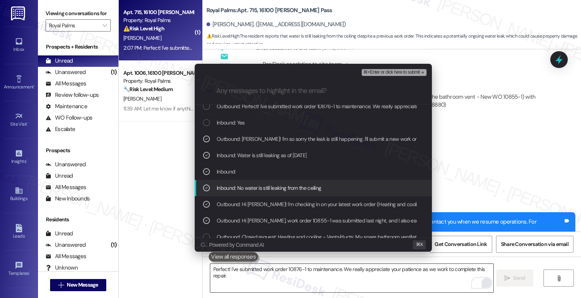
scroll to position [0, 0]
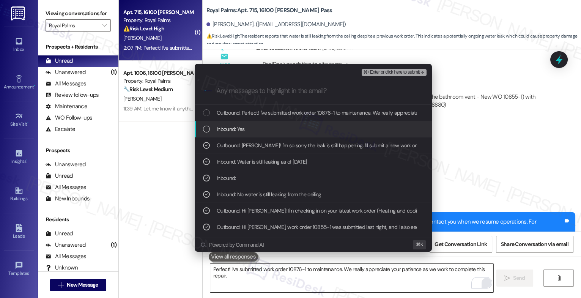
click at [224, 134] on div "Inbound: Yes" at bounding box center [313, 129] width 237 height 16
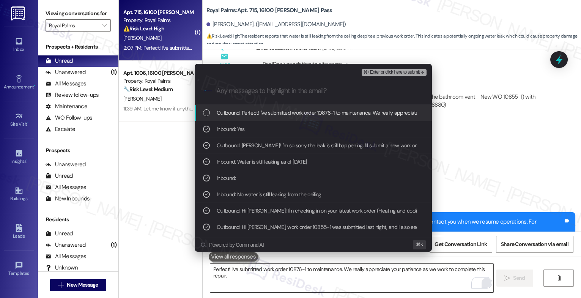
click at [245, 114] on span "Outbound: Perfect! I've submitted work order 10876-1 to maintenance. We really …" at bounding box center [372, 113] width 311 height 8
click at [420, 71] on span "⌘+Enter or click here to submit" at bounding box center [391, 72] width 57 height 5
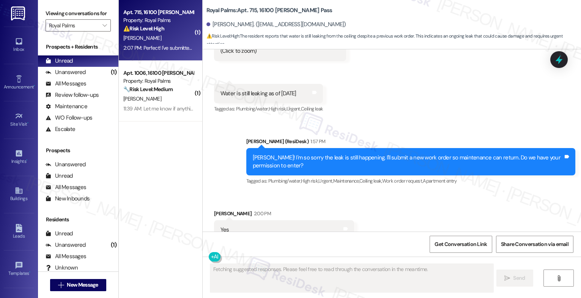
scroll to position [1450, 0]
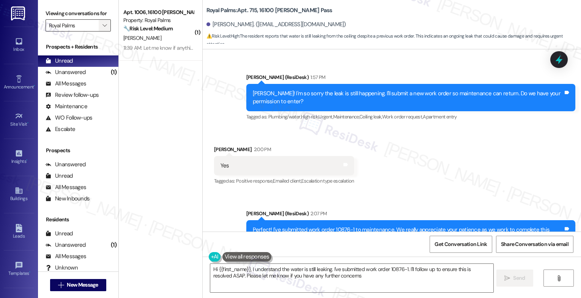
type textarea "Hi {{first_name}}, I understand the water is still leaking. I've submitted work…"
click at [101, 32] on span "" at bounding box center [104, 25] width 7 height 12
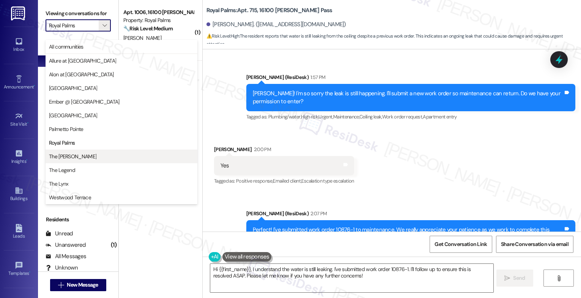
click at [80, 156] on span "The [PERSON_NAME]" at bounding box center [121, 157] width 145 height 8
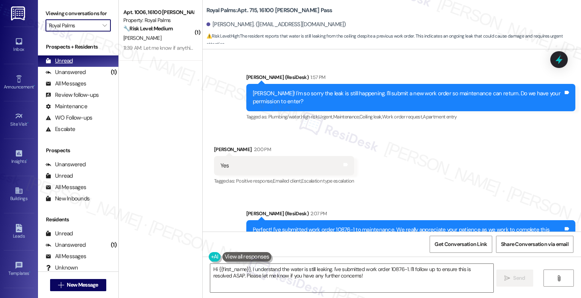
type input "The [PERSON_NAME]"
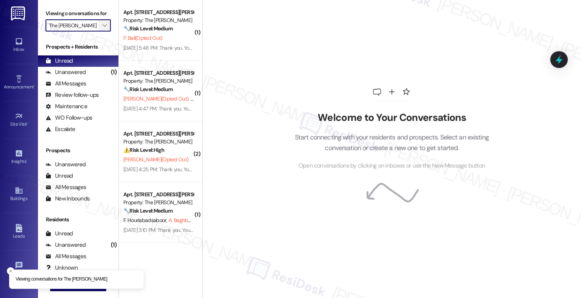
click at [103, 32] on span "" at bounding box center [104, 25] width 7 height 12
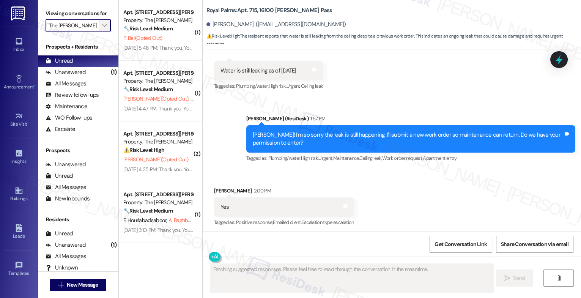
scroll to position [1386, 0]
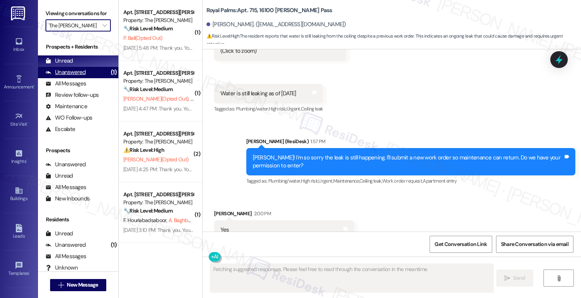
click at [90, 78] on div "Unanswered (1)" at bounding box center [78, 72] width 80 height 11
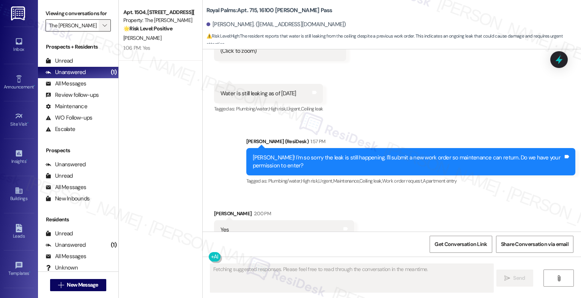
click at [103, 28] on icon "" at bounding box center [105, 25] width 4 height 6
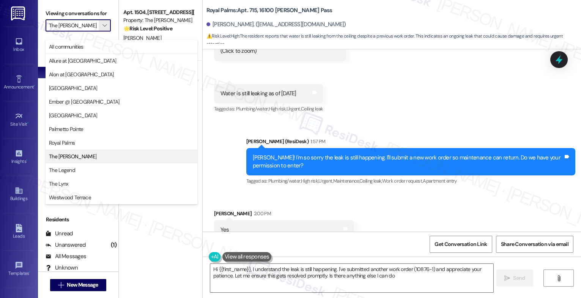
type textarea "Hi {{first_name}}, I understand the leak is still happening. I've submitted ano…"
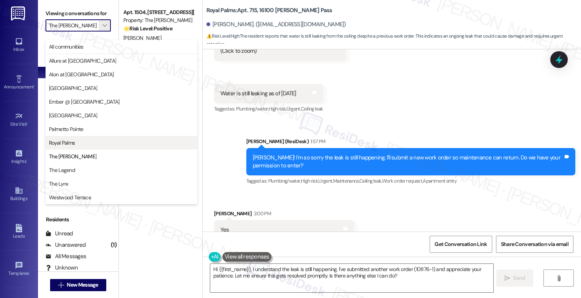
click at [77, 138] on button "Royal Palms" at bounding box center [122, 143] width 152 height 14
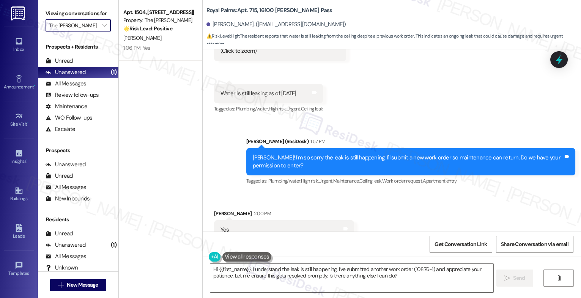
type input "Royal Palms"
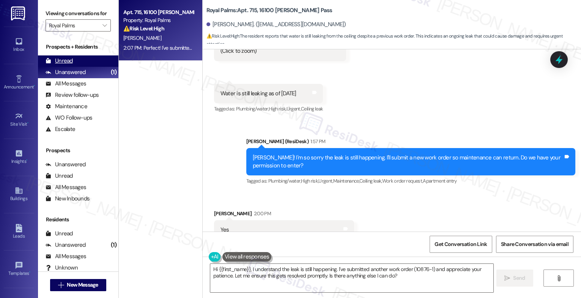
click at [81, 65] on div "Unread (0)" at bounding box center [78, 60] width 80 height 11
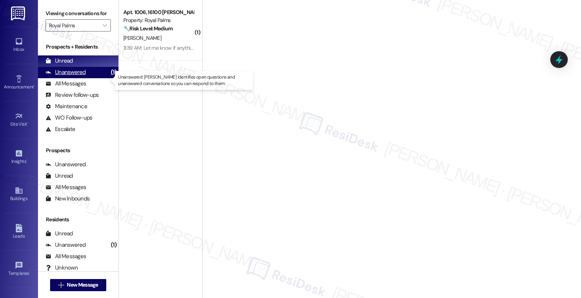
click at [77, 76] on div "Unanswered" at bounding box center [66, 72] width 40 height 8
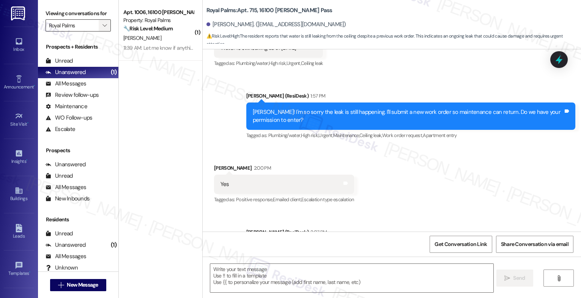
type textarea "Fetching suggested responses. Please feel free to read through the conversation…"
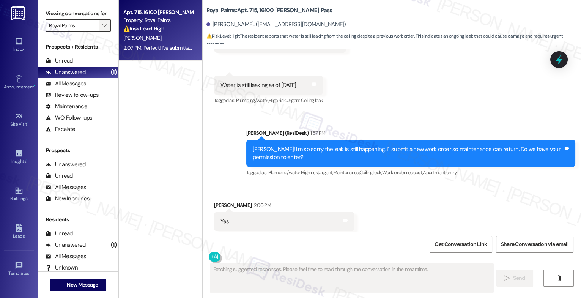
scroll to position [1386, 0]
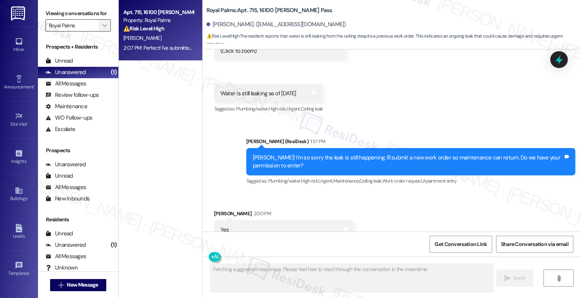
click at [103, 28] on icon "" at bounding box center [105, 25] width 4 height 6
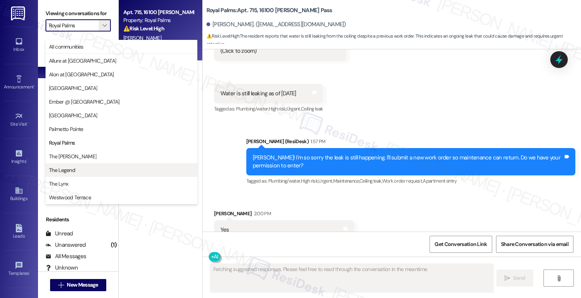
click at [75, 167] on span "The Legend" at bounding box center [121, 170] width 145 height 8
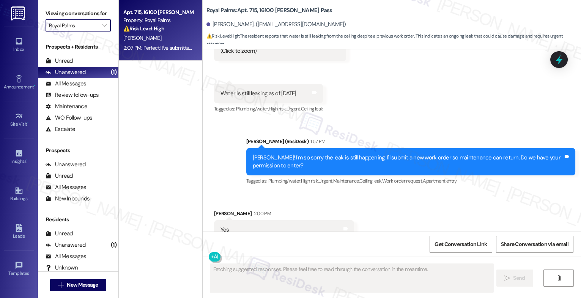
type input "The Legend"
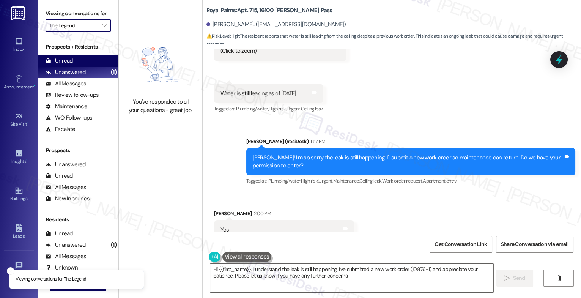
type textarea "Hi {{first_name}}, I understand the leak is still happening. I've submitted a n…"
click at [80, 67] on div "Unread (0)" at bounding box center [78, 60] width 80 height 11
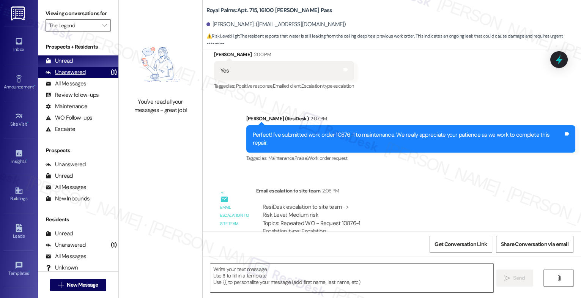
type textarea "Fetching suggested responses. Please feel free to read through the conversation…"
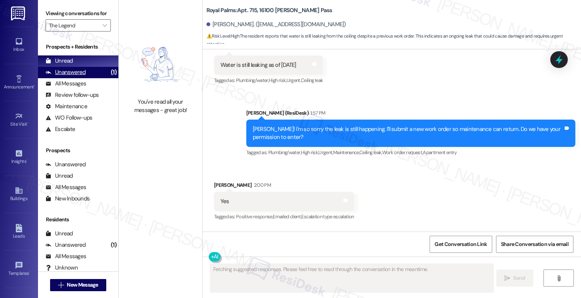
click at [80, 76] on div "Unanswered" at bounding box center [66, 72] width 40 height 8
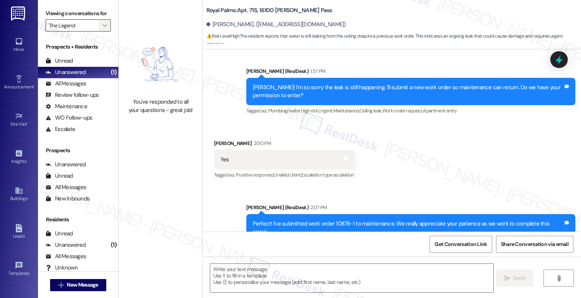
type textarea "Fetching suggested responses. Please feel free to read through the conversation…"
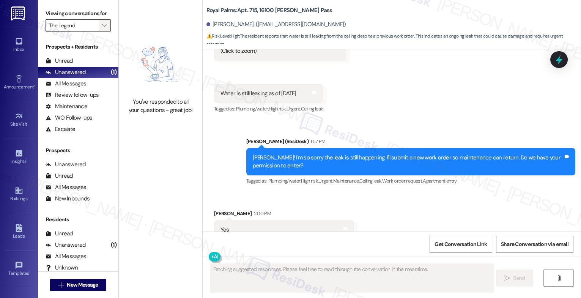
click at [103, 28] on icon "" at bounding box center [105, 25] width 4 height 6
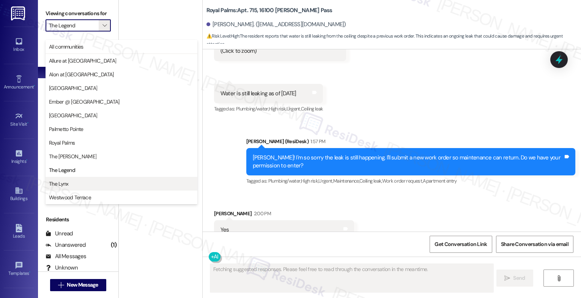
click at [79, 181] on span "The Lynx" at bounding box center [121, 184] width 145 height 8
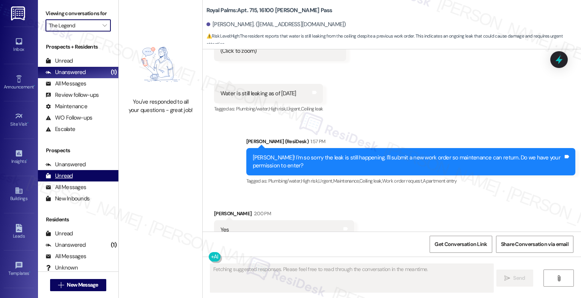
type input "The Lynx"
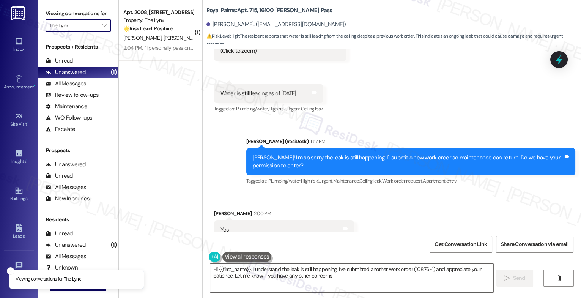
type textarea "Hi {{first_name}}, I understand the leak is still happening. I've submitted ano…"
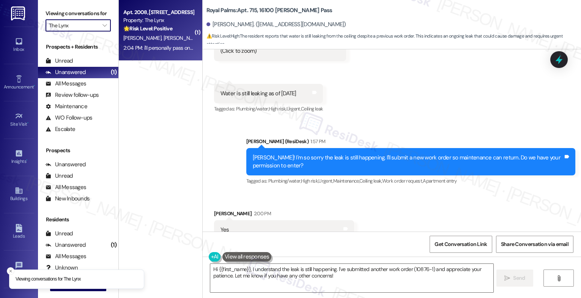
click at [166, 37] on div "T. Thorp B. Garland" at bounding box center [159, 37] width 72 height 9
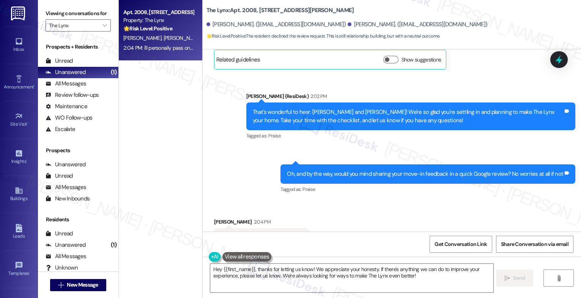
scroll to position [367, 0]
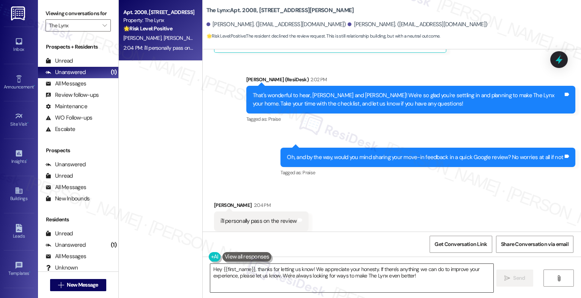
click at [302, 270] on textarea "Hey {{first_name}}, thanks for letting us know! We appreciate your honesty. If …" at bounding box center [351, 278] width 283 height 28
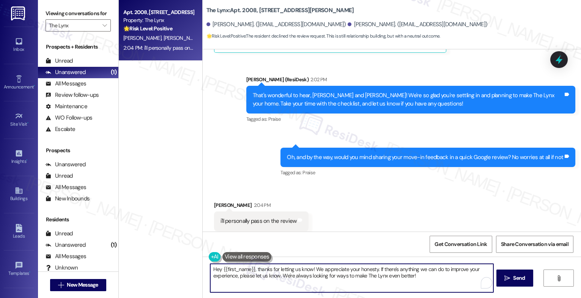
click at [302, 270] on textarea "Hey {{first_name}}, thanks for letting us know! We appreciate your honesty. If …" at bounding box center [351, 278] width 283 height 28
type textarea "T"
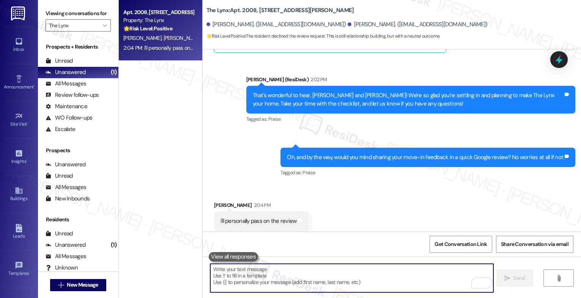
click at [239, 252] on button at bounding box center [233, 256] width 49 height 9
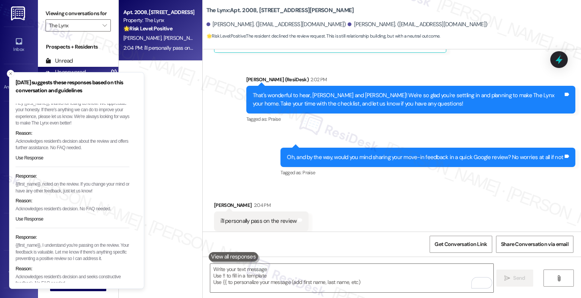
scroll to position [47, 0]
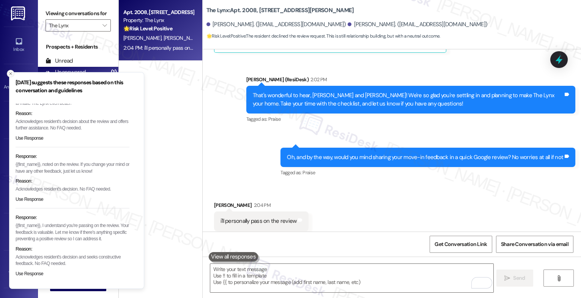
click at [8, 71] on icon "Close toast" at bounding box center [10, 73] width 5 height 5
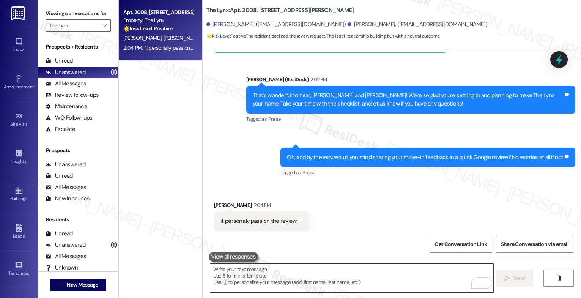
click at [237, 274] on textarea "To enrich screen reader interactions, please activate Accessibility in Grammarl…" at bounding box center [351, 278] width 283 height 28
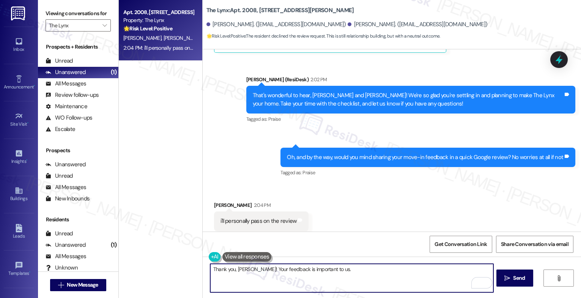
paste textarea "Feel free to let us know if you have other questions or concerns so we can assi…"
click at [248, 277] on textarea "Thank you, Taylor! Your feedback is important to us. Feel free to let us know i…" at bounding box center [351, 278] width 283 height 28
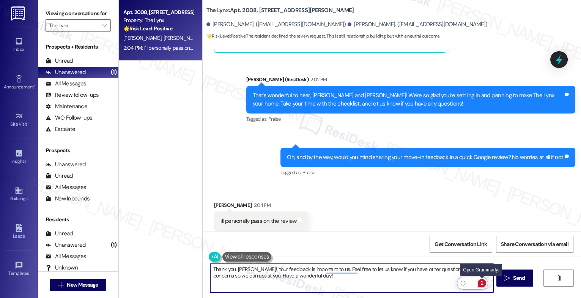
click at [484, 281] on div "1" at bounding box center [482, 283] width 8 height 8
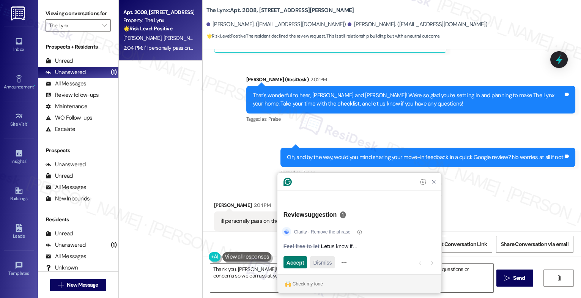
click at [325, 263] on span "Dismiss" at bounding box center [322, 263] width 19 height 8
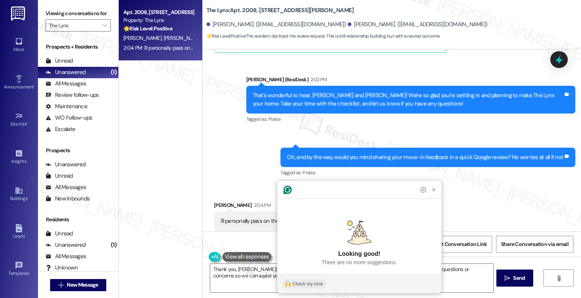
click at [312, 286] on div "Check my tone" at bounding box center [308, 284] width 30 height 7
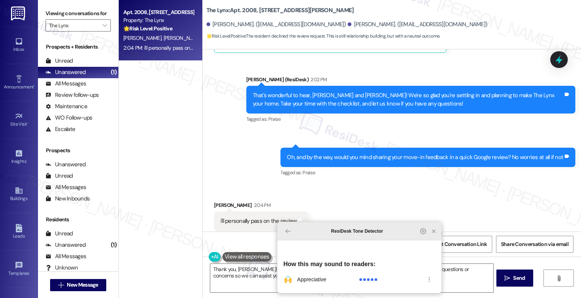
click at [432, 234] on icon "Close Grammarly Assistant" at bounding box center [434, 231] width 6 height 6
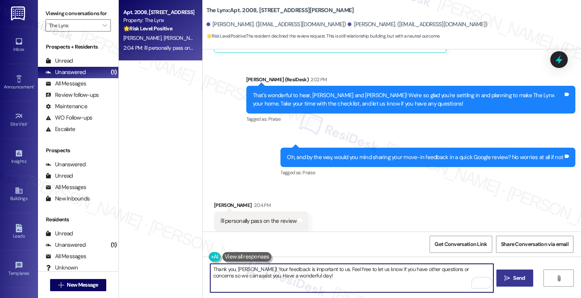
click at [510, 279] on span " Send" at bounding box center [515, 278] width 24 height 8
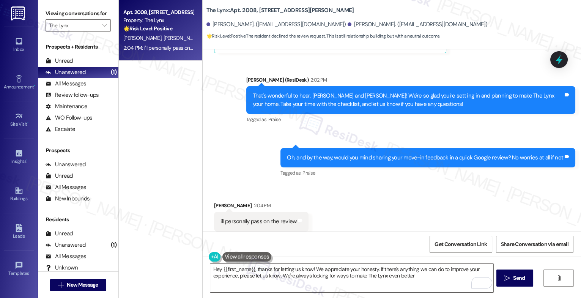
type textarea "Hey {{first_name}}, thanks for letting us know! We appreciate your honesty. If …"
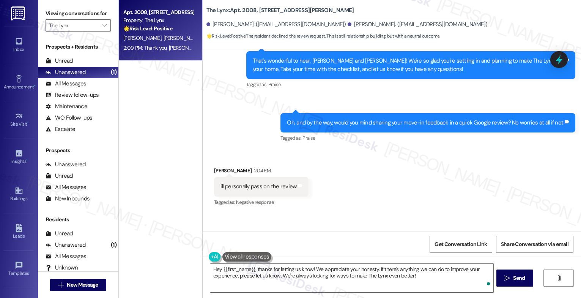
scroll to position [428, 0]
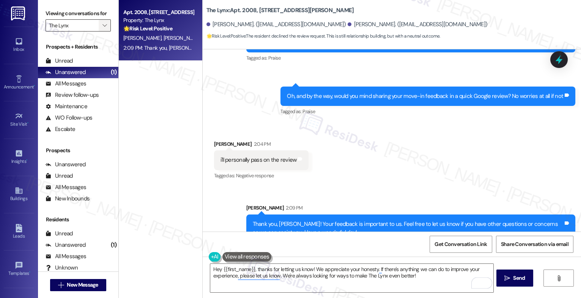
click at [101, 32] on span "" at bounding box center [104, 25] width 7 height 12
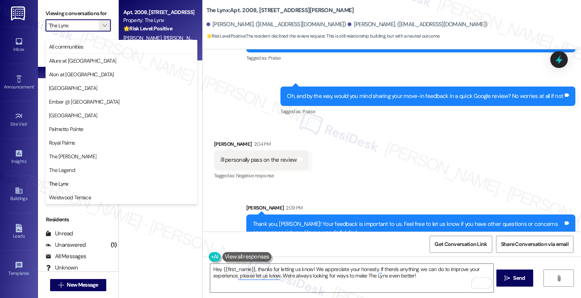
click at [286, 105] on div "Sent via SMS 2:03 PM Sarah (ResiDesk) 2:03 PM Oh, and by the way, would you min…" at bounding box center [428, 102] width 306 height 42
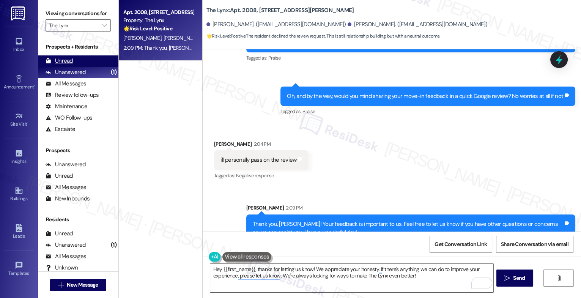
click at [84, 64] on div "Unread (0)" at bounding box center [78, 60] width 80 height 11
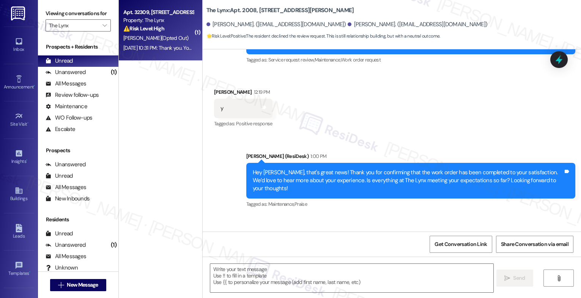
type textarea "Fetching suggested responses. Please feel free to read through the conversation…"
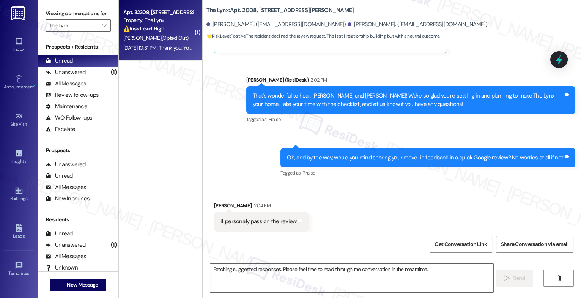
scroll to position [238, 0]
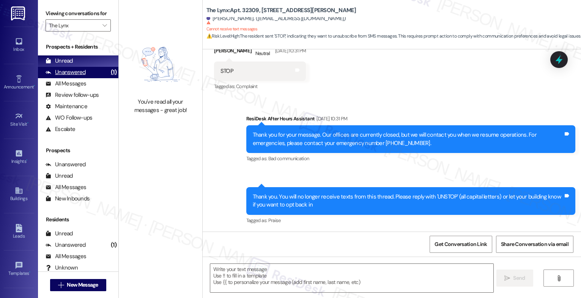
click at [72, 76] on div "Unanswered" at bounding box center [66, 72] width 40 height 8
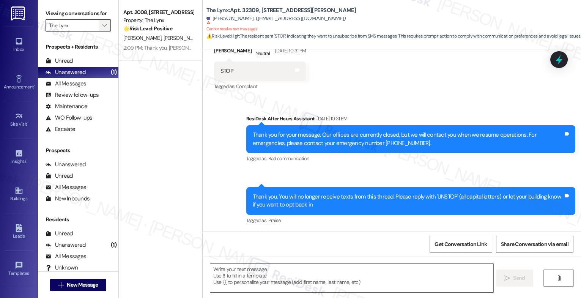
click at [101, 30] on span "" at bounding box center [104, 25] width 7 height 12
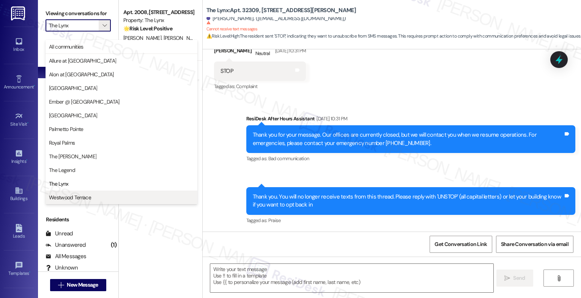
click at [108, 191] on button "Westwood Terrace" at bounding box center [122, 198] width 152 height 14
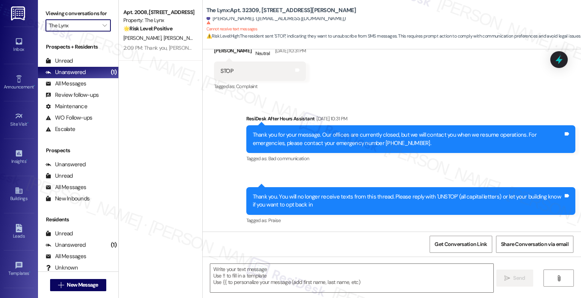
type input "Westwood Terrace"
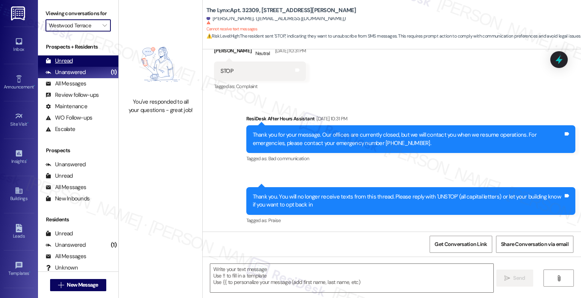
click at [78, 67] on div "Unread (0)" at bounding box center [78, 60] width 80 height 11
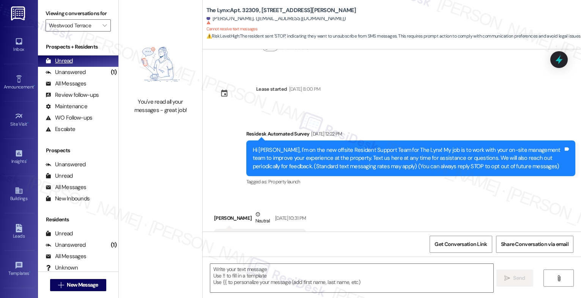
type textarea "Fetching suggested responses. Please feel free to read through the conversation…"
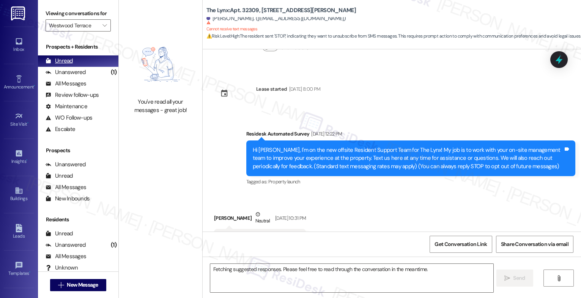
scroll to position [104, 0]
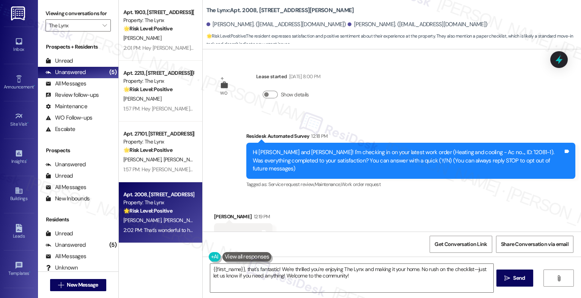
scroll to position [238, 0]
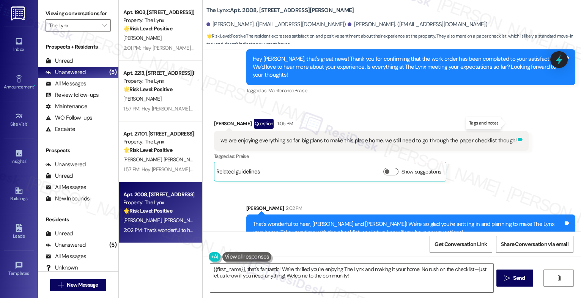
click at [518, 138] on icon at bounding box center [520, 139] width 5 height 3
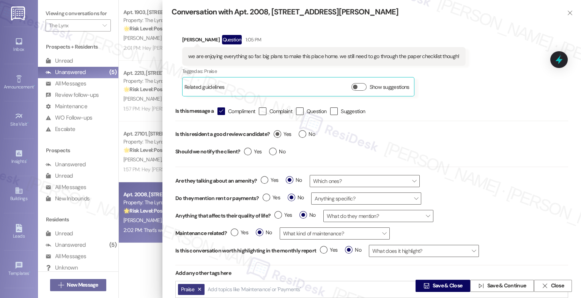
click at [278, 131] on label "Yes" at bounding box center [282, 134] width 17 height 8
click at [278, 131] on input "Yes" at bounding box center [282, 135] width 17 height 10
radio input "true"
click at [440, 283] on span "Save & Close" at bounding box center [448, 286] width 30 height 8
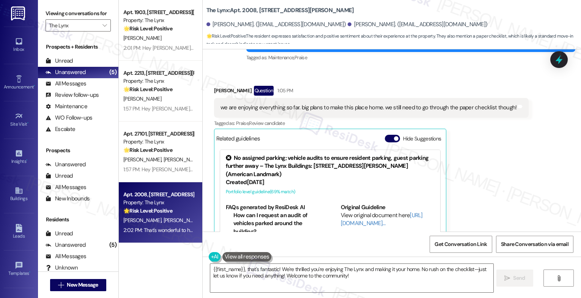
scroll to position [296, 0]
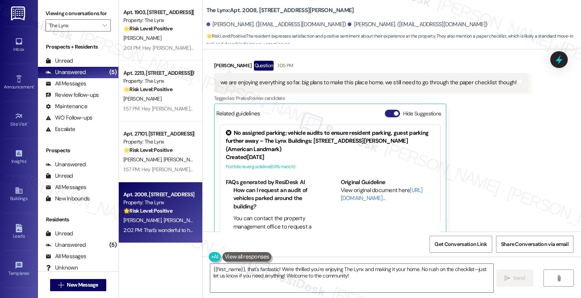
click at [386, 110] on button "Hide Suggestions" at bounding box center [392, 114] width 15 height 8
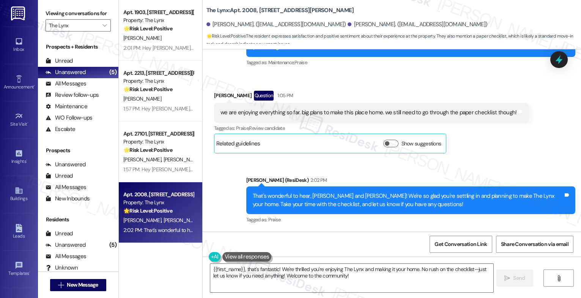
scroll to position [249, 0]
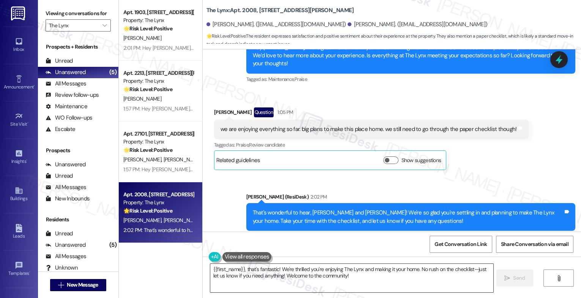
click at [251, 274] on textarea "{{first_name}}, that's fantastic! We're thrilled you're enjoying The Lynx and m…" at bounding box center [351, 278] width 283 height 28
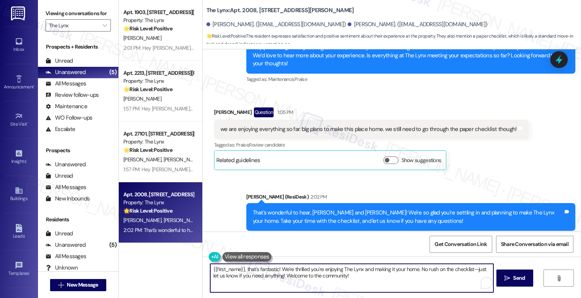
click at [251, 274] on textarea "{{first_name}}, that's fantastic! We're thrilled you're enjoying The Lynx and m…" at bounding box center [351, 278] width 283 height 28
paste textarea "Oh, and by the way, would you mind sharing your feedback about what you love mo…"
drag, startPoint x: 316, startPoint y: 268, endPoint x: 332, endPoint y: 267, distance: 16.0
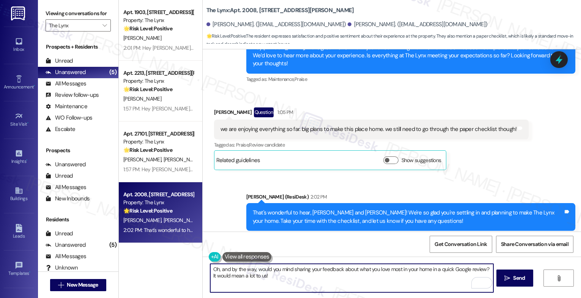
click at [316, 268] on textarea "Oh, and by the way, would you mind sharing your feedback about what you love mo…" at bounding box center [351, 278] width 283 height 28
drag, startPoint x: 359, startPoint y: 270, endPoint x: 445, endPoint y: 271, distance: 85.8
click at [445, 271] on textarea "Oh, and by the way, would you mind sharing your move-in feedback about what you…" at bounding box center [351, 278] width 283 height 28
drag, startPoint x: 415, startPoint y: 269, endPoint x: 505, endPoint y: 271, distance: 89.2
click at [505, 271] on div "Oh, and by the way, would you mind sharing your move-in feedback in a quick Goo…" at bounding box center [392, 285] width 379 height 57
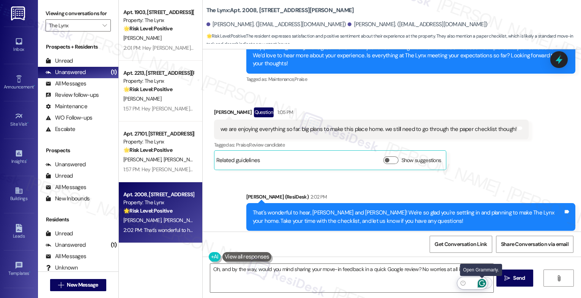
click at [484, 283] on icon "Open Grammarly. 0 Suggestions." at bounding box center [482, 283] width 6 height 6
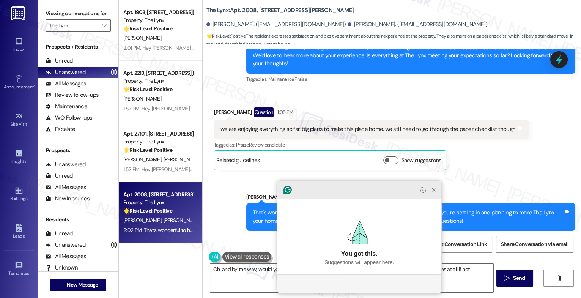
click at [431, 193] on icon "Close Grammarly Assistant" at bounding box center [434, 190] width 6 height 6
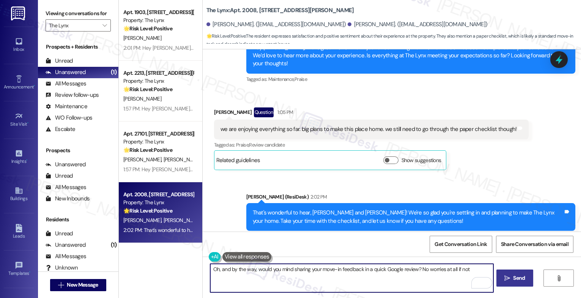
click at [516, 274] on span "Send" at bounding box center [519, 278] width 12 height 8
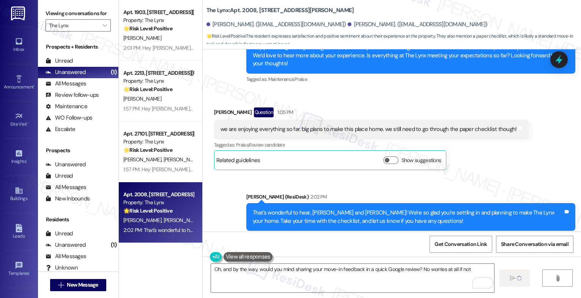
type textarea "Fetching suggested responses. Please feel free to read through the conversation…"
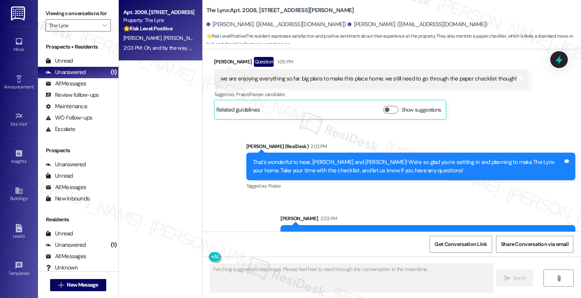
scroll to position [302, 0]
